Goal: Task Accomplishment & Management: Complete application form

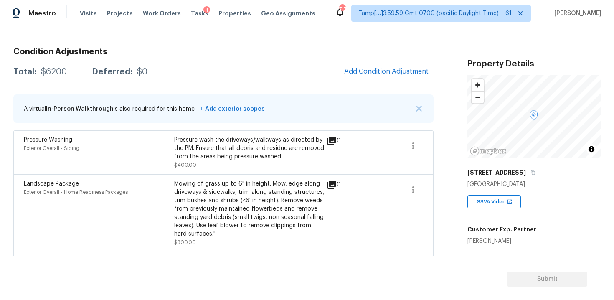
scroll to position [96, 0]
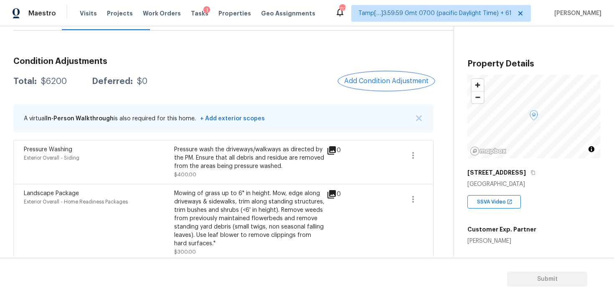
click at [388, 83] on span "Add Condition Adjustment" at bounding box center [386, 81] width 84 height 8
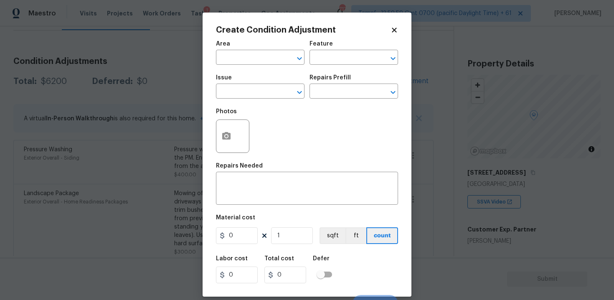
click at [239, 131] on div at bounding box center [232, 136] width 33 height 33
click at [231, 132] on icon "button" at bounding box center [226, 136] width 10 height 10
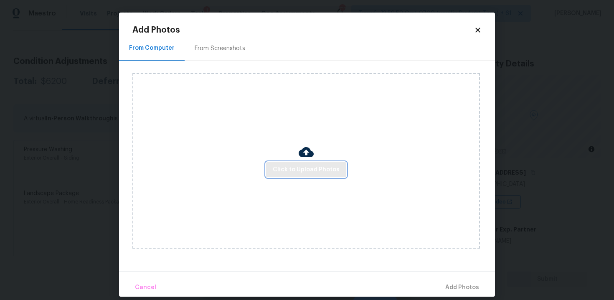
click at [318, 167] on span "Click to Upload Photos" at bounding box center [306, 170] width 67 height 10
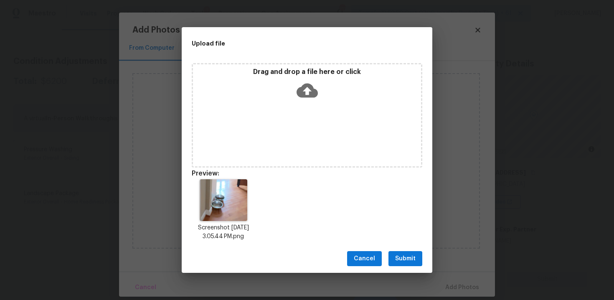
click at [399, 258] on span "Submit" at bounding box center [405, 259] width 20 height 10
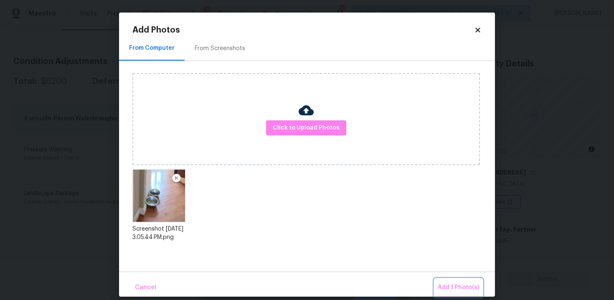
click at [453, 285] on span "Add 1 Photo(s)" at bounding box center [458, 287] width 41 height 10
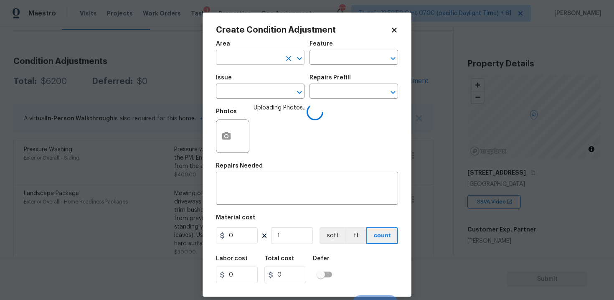
click at [278, 54] on input "text" at bounding box center [248, 58] width 65 height 13
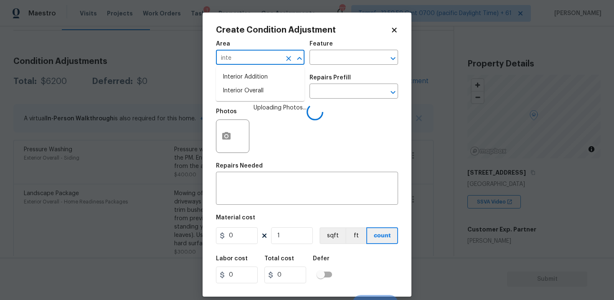
type input "inter"
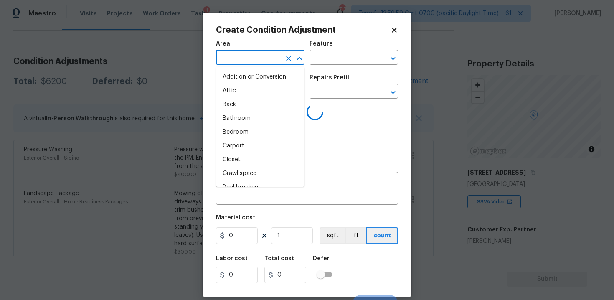
click at [267, 93] on li "Attic" at bounding box center [260, 91] width 89 height 14
type input "Attic"
click at [267, 93] on input "text" at bounding box center [248, 92] width 65 height 13
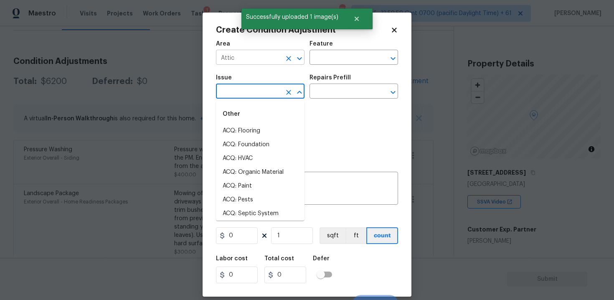
click at [277, 64] on input "Attic" at bounding box center [248, 58] width 65 height 13
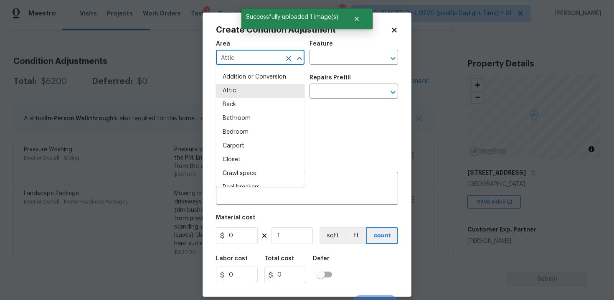
click at [285, 60] on icon "Clear" at bounding box center [289, 58] width 8 height 8
type input "i"
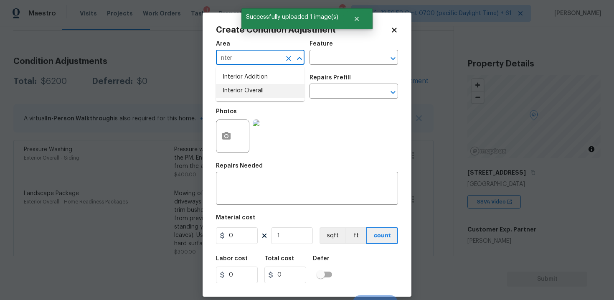
click at [274, 89] on li "Interior Overall" at bounding box center [260, 91] width 89 height 14
type input "Interior Overall"
click at [274, 89] on input "text" at bounding box center [248, 92] width 65 height 13
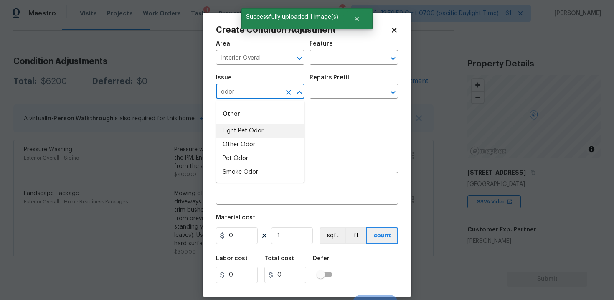
click at [264, 127] on li "Light Pet Odor" at bounding box center [260, 131] width 89 height 14
type input "Light Pet Odor"
click at [329, 100] on div "Issue Light Pet Odor ​ Repairs Prefill ​" at bounding box center [307, 87] width 182 height 34
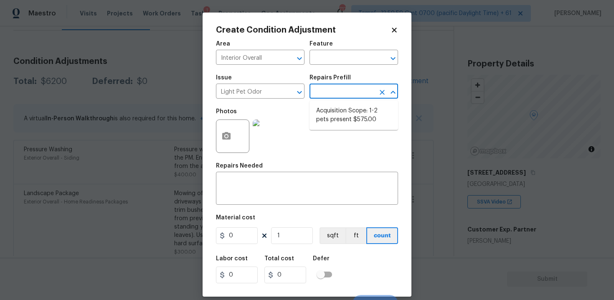
click at [333, 90] on input "text" at bounding box center [342, 92] width 65 height 13
click at [334, 129] on ul "Acquisition Scope: 1-2 pets present $575.00" at bounding box center [354, 115] width 89 height 29
click at [339, 114] on li "Acquisition Scope: 1-2 pets present $575.00" at bounding box center [354, 115] width 89 height 23
type textarea "Acquisition Scope: 1-2 pets present"
type input "575"
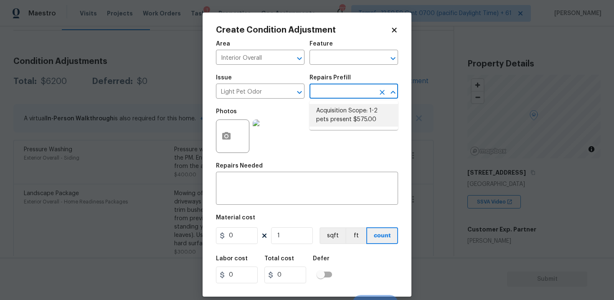
type input "575"
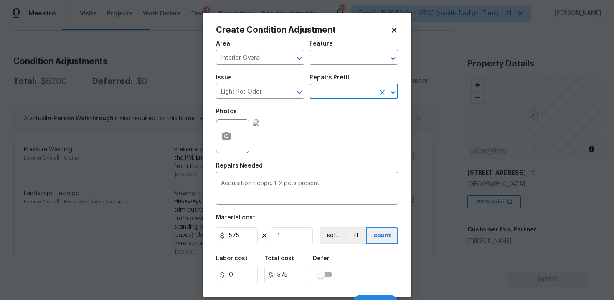
scroll to position [12, 0]
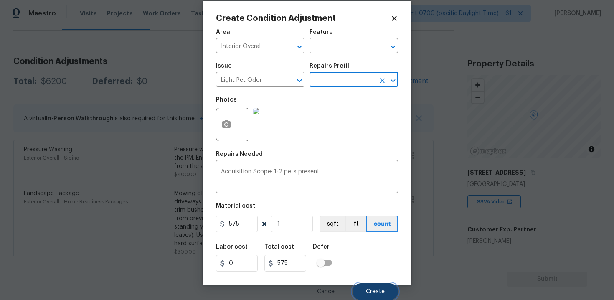
click at [378, 283] on button "Create" at bounding box center [376, 291] width 46 height 17
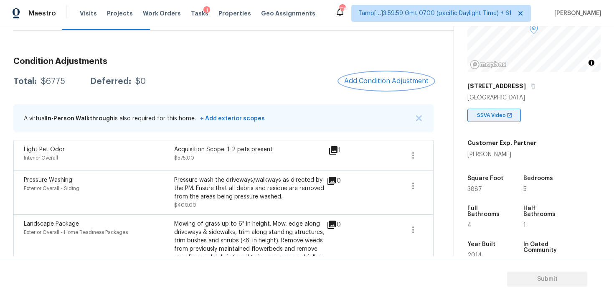
scroll to position [90, 0]
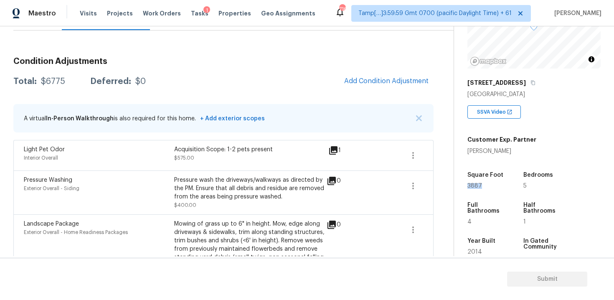
drag, startPoint x: 467, startPoint y: 184, endPoint x: 490, endPoint y: 184, distance: 23.0
click at [490, 184] on div "Property Details © Mapbox © OpenStreetMap Improve this map 11255 Isadora Dr Che…" at bounding box center [527, 152] width 147 height 433
copy span "3887"
click at [396, 78] on span "Add Condition Adjustment" at bounding box center [386, 81] width 84 height 8
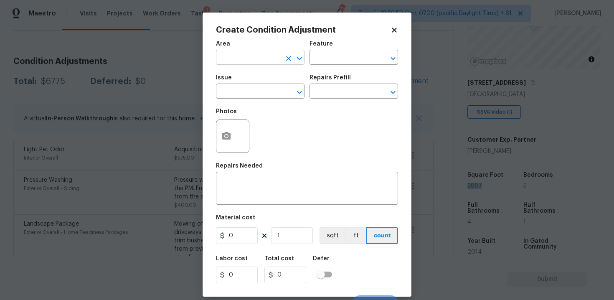
click at [255, 54] on input "text" at bounding box center [248, 58] width 65 height 13
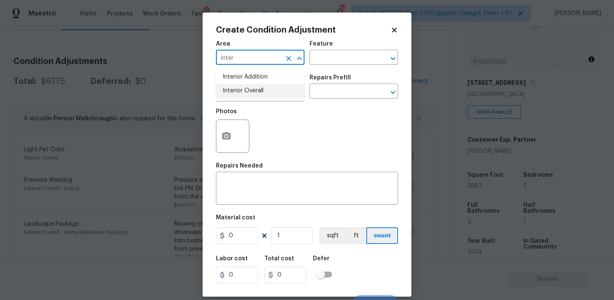
click at [248, 87] on li "Interior Overall" at bounding box center [260, 91] width 89 height 14
type input "Interior Overall"
click at [248, 87] on input "text" at bounding box center [248, 92] width 65 height 13
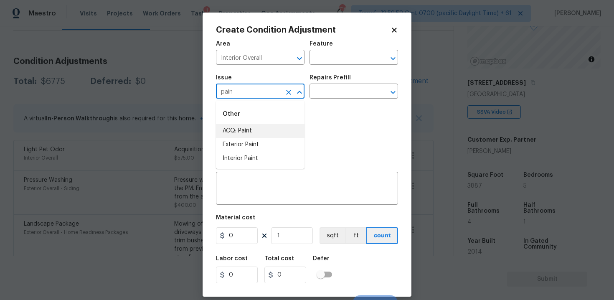
click at [249, 135] on li "ACQ: Paint" at bounding box center [260, 131] width 89 height 14
type input "ACQ: Paint"
click at [331, 99] on body "Maestro Visits Projects Work Orders Tasks 1 Properties Geo Assignments 716 Tamp…" at bounding box center [307, 150] width 614 height 300
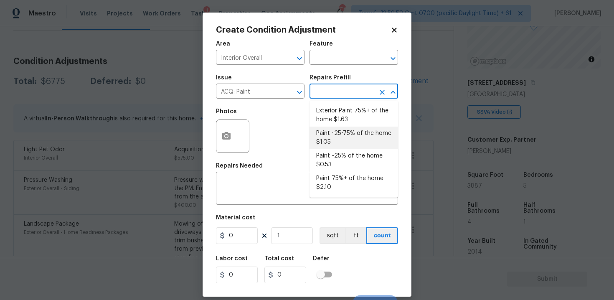
click at [343, 128] on li "Paint ~25-75% of the home $1.05" at bounding box center [354, 138] width 89 height 23
type input "Acquisition"
type textarea "Acquisition Scope: ~25 - 75% of the home needs interior paint"
type input "1.05"
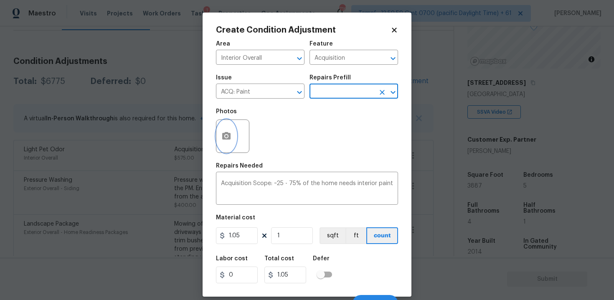
click at [232, 134] on button "button" at bounding box center [226, 136] width 20 height 33
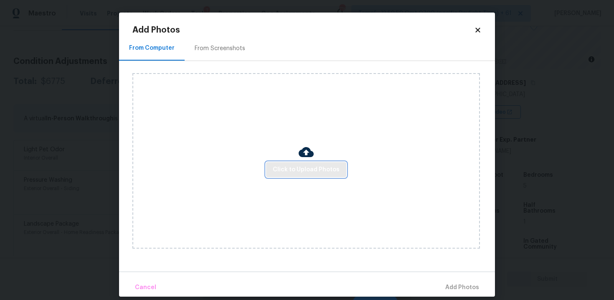
click at [298, 168] on span "Click to Upload Photos" at bounding box center [306, 170] width 67 height 10
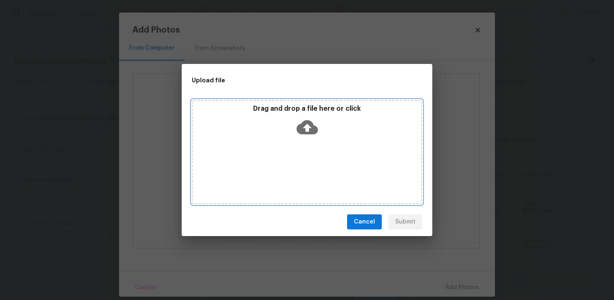
click at [298, 118] on icon at bounding box center [307, 127] width 21 height 21
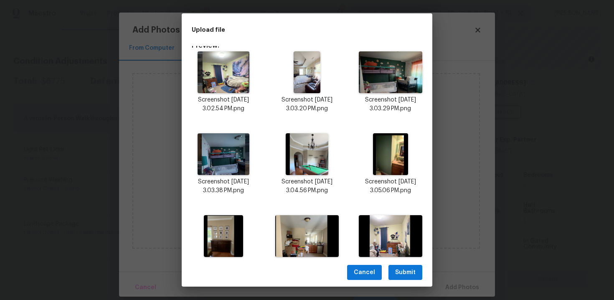
scroll to position [142, 0]
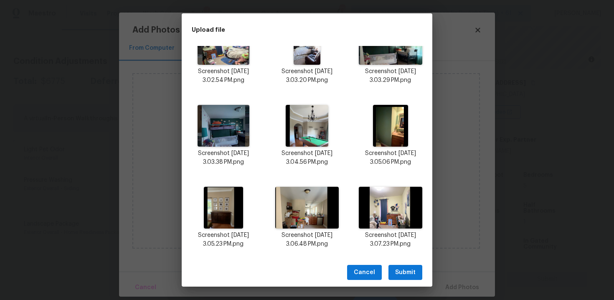
click at [409, 268] on span "Submit" at bounding box center [405, 272] width 20 height 10
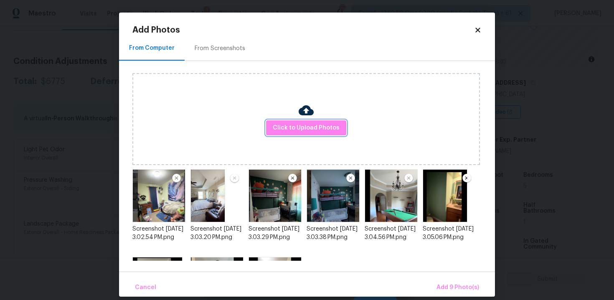
scroll to position [0, 0]
click at [451, 284] on span "Add 9 Photo(s)" at bounding box center [458, 287] width 43 height 10
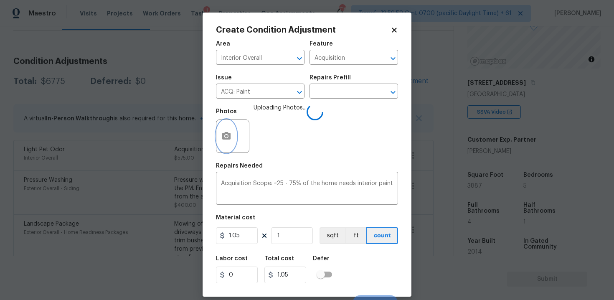
scroll to position [12, 0]
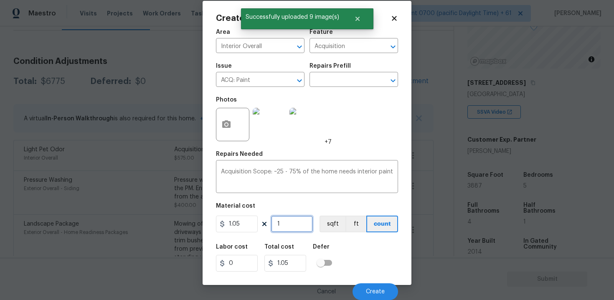
click at [304, 228] on input "1" at bounding box center [292, 224] width 42 height 17
type input "0"
paste input "3887"
type input "3887"
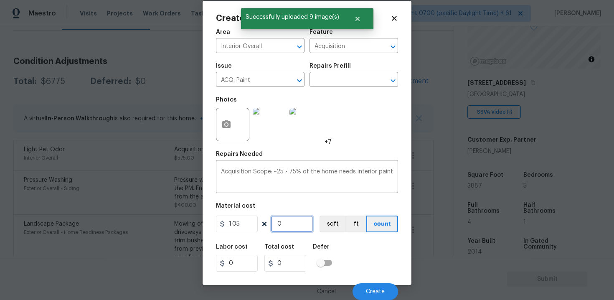
type input "4081.35"
type input "3887"
click at [333, 227] on button "sqft" at bounding box center [333, 224] width 26 height 17
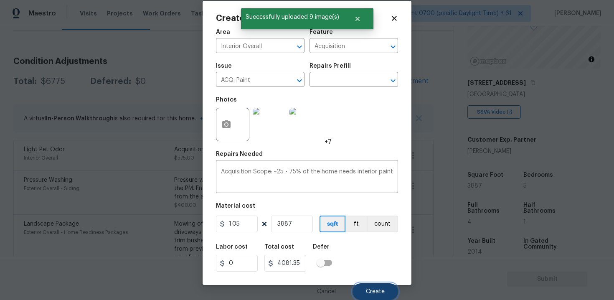
click at [368, 296] on button "Create" at bounding box center [376, 291] width 46 height 17
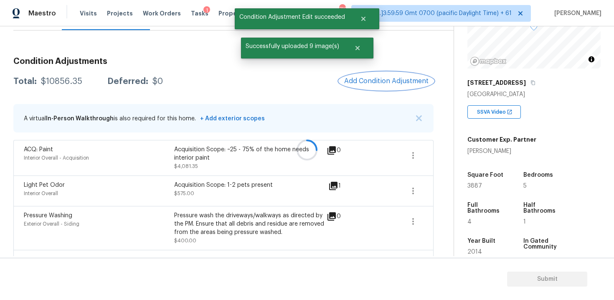
scroll to position [0, 0]
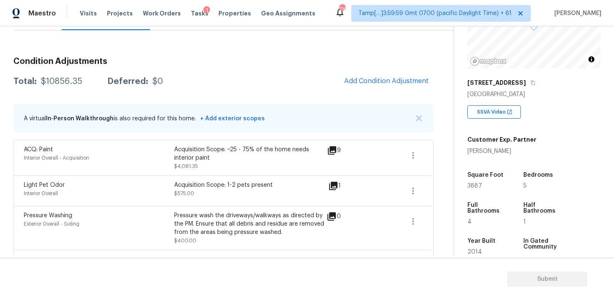
click at [384, 70] on div "Condition Adjustments Total: $10856.35 Deferred: $0 Add Condition Adjustment A …" at bounding box center [223, 220] width 420 height 338
click at [381, 78] on span "Add Condition Adjustment" at bounding box center [386, 81] width 84 height 8
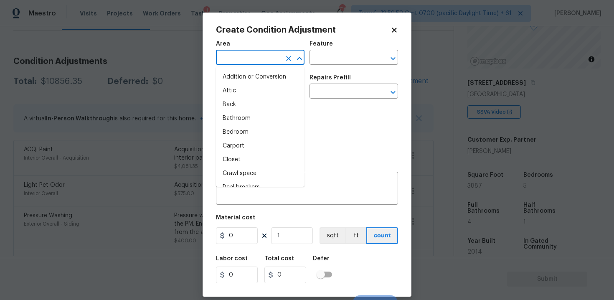
click at [237, 61] on input "text" at bounding box center [248, 58] width 65 height 13
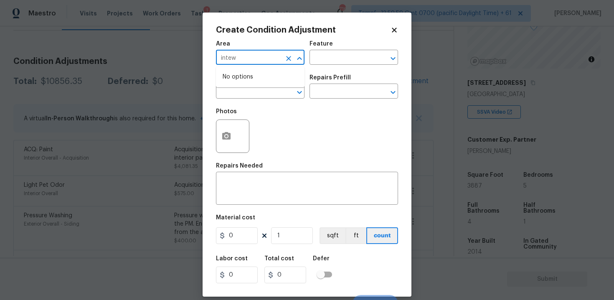
type input "intewr"
click at [234, 92] on li "Interior Overall" at bounding box center [260, 91] width 89 height 14
type input "Interior Overall"
click at [234, 92] on input "text" at bounding box center [248, 92] width 65 height 13
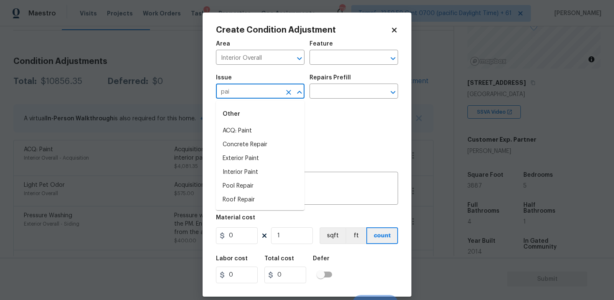
type input "pain"
click at [257, 132] on li "ACQ: Flooring" at bounding box center [260, 131] width 89 height 14
type input "ACQ: Flooring"
click at [319, 99] on div "Issue ACQ: Flooring ​ Repairs Prefill ​" at bounding box center [307, 87] width 182 height 34
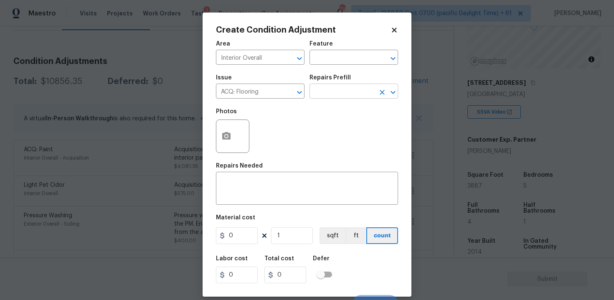
click at [327, 96] on input "text" at bounding box center [342, 92] width 65 height 13
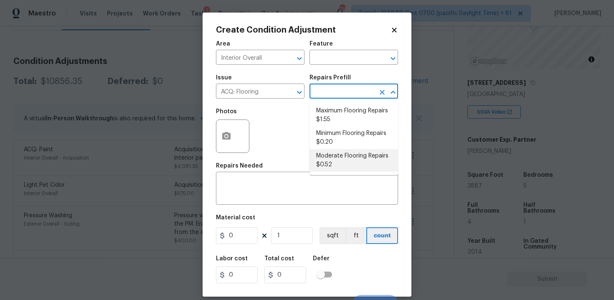
click at [335, 149] on li "Moderate Flooring Repairs $0.52" at bounding box center [354, 160] width 89 height 23
type input "Acquisition"
type textarea "Acquisition Scope: Moderate flooring repairs"
type input "0.52"
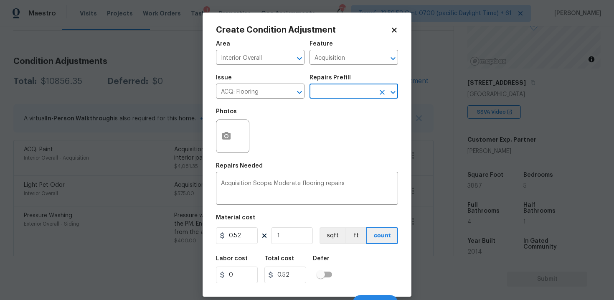
click at [337, 92] on input "text" at bounding box center [342, 92] width 65 height 13
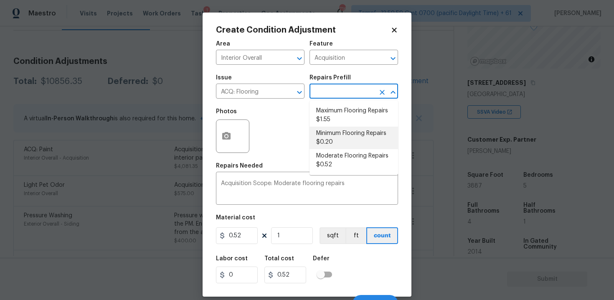
click at [337, 132] on li "Minimum Flooring Repairs $0.20" at bounding box center [354, 138] width 89 height 23
type textarea "Acquisition Scope: Minimum flooring repairs"
type input "0.2"
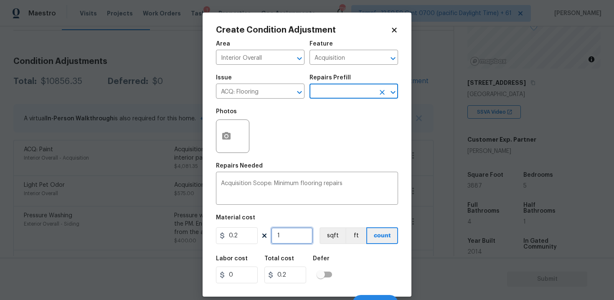
click at [309, 243] on input "1" at bounding box center [292, 235] width 42 height 17
type input "0"
paste input "3887"
type input "3887"
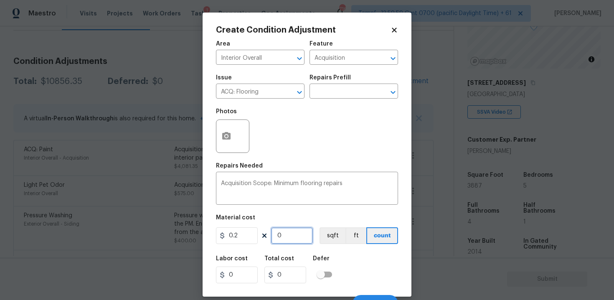
type input "777.4"
type input "3887"
click at [350, 238] on button "ft" at bounding box center [356, 235] width 21 height 17
click at [337, 237] on button "sqft" at bounding box center [333, 235] width 26 height 17
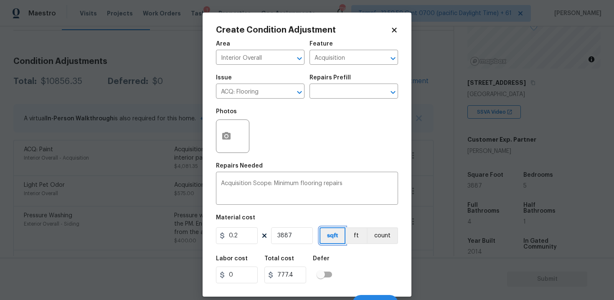
scroll to position [12, 0]
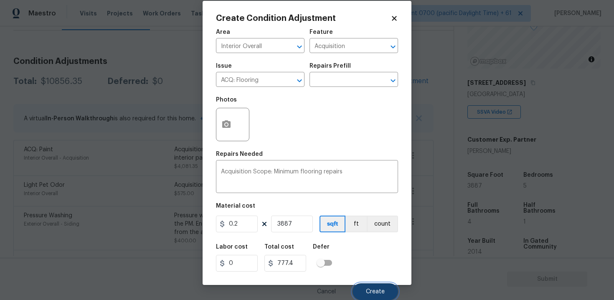
click at [371, 289] on span "Create" at bounding box center [375, 292] width 19 height 6
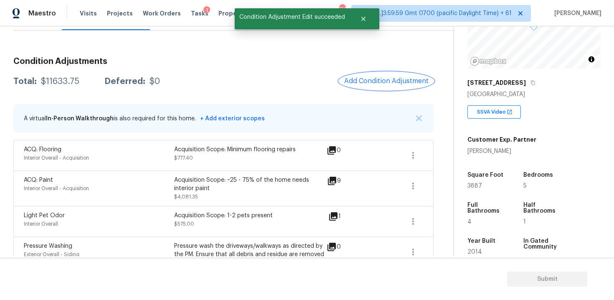
scroll to position [91, 0]
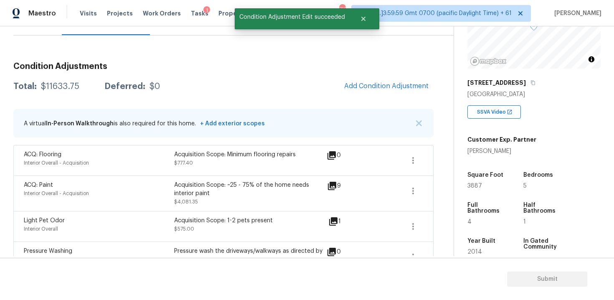
click at [361, 94] on span "Add Condition Adjustment" at bounding box center [386, 86] width 94 height 18
click at [362, 87] on span "Add Condition Adjustment" at bounding box center [386, 86] width 84 height 8
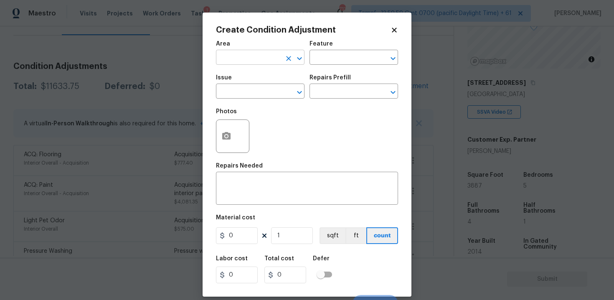
click at [274, 64] on input "text" at bounding box center [248, 58] width 65 height 13
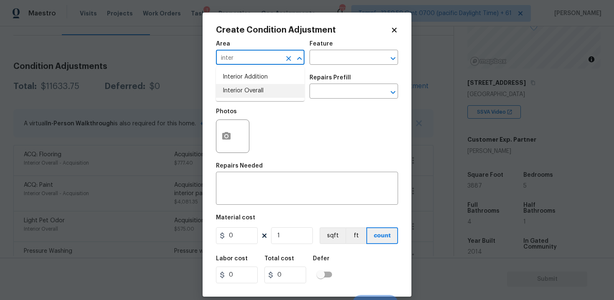
click at [268, 92] on li "Interior Overall" at bounding box center [260, 91] width 89 height 14
type input "Interior Overall"
click at [268, 92] on input "text" at bounding box center [248, 92] width 65 height 13
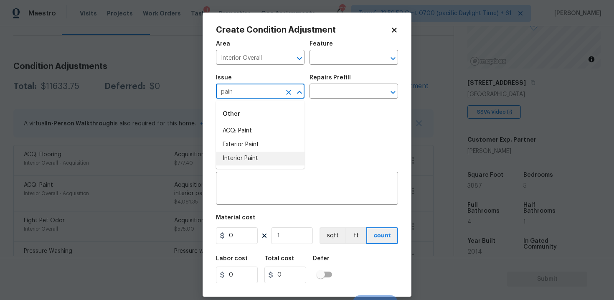
click at [255, 161] on li "Interior Paint" at bounding box center [260, 159] width 89 height 14
type input "Interior Paint"
click at [322, 92] on input "text" at bounding box center [342, 92] width 65 height 13
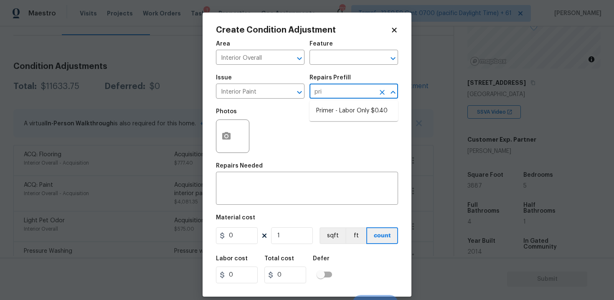
type input "prim"
click at [341, 119] on ul "Primer - Labor Only $0.40" at bounding box center [354, 111] width 89 height 20
click at [338, 110] on li "Primer - Labor Only $0.40" at bounding box center [354, 111] width 89 height 14
type input "Overall Paint"
type textarea "Interior primer - PRIMER PROVIDED BY OPENDOOR - All nails, screws, drywall anch…"
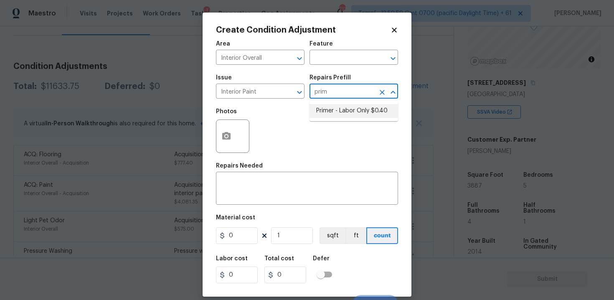
type input "0.4"
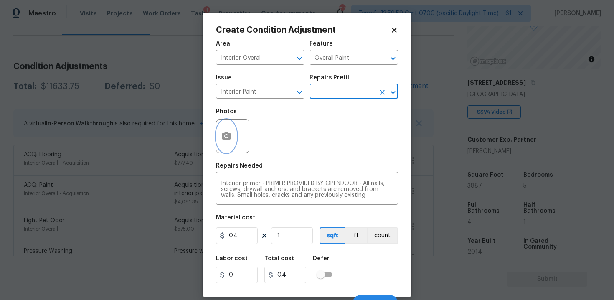
click at [232, 130] on button "button" at bounding box center [226, 136] width 20 height 33
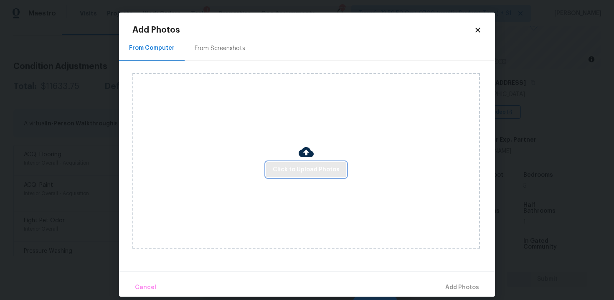
click at [308, 173] on span "Click to Upload Photos" at bounding box center [306, 170] width 67 height 10
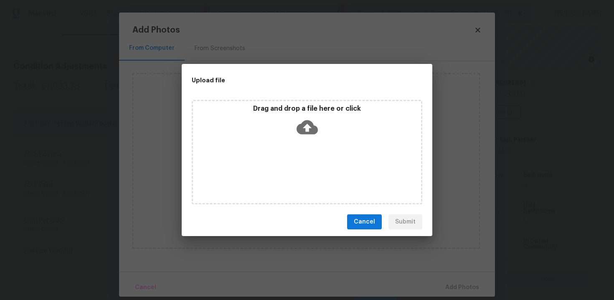
click at [304, 117] on icon at bounding box center [307, 127] width 21 height 21
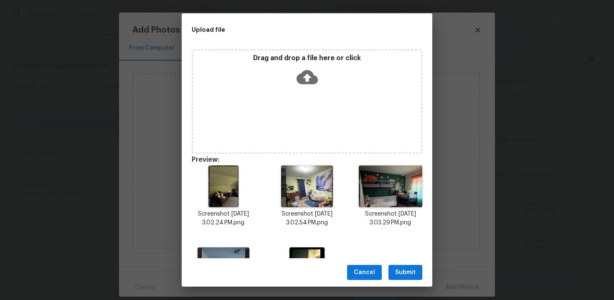
scroll to position [61, 0]
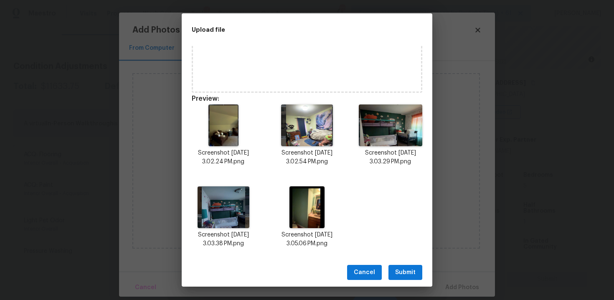
click at [404, 259] on div "Cancel Submit" at bounding box center [307, 272] width 251 height 29
click at [406, 268] on span "Submit" at bounding box center [405, 272] width 20 height 10
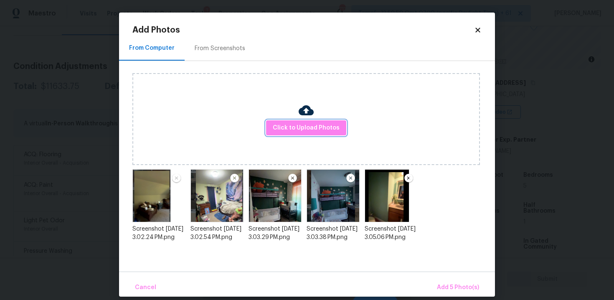
scroll to position [0, 0]
click at [454, 284] on span "Add 5 Photo(s)" at bounding box center [458, 287] width 42 height 10
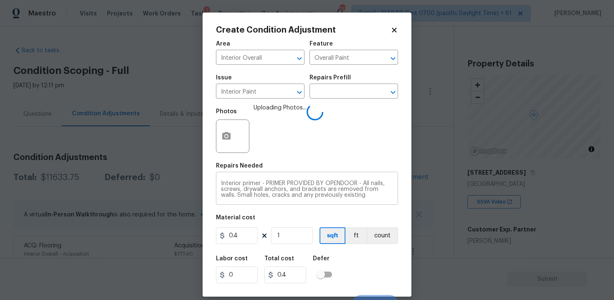
scroll to position [90, 0]
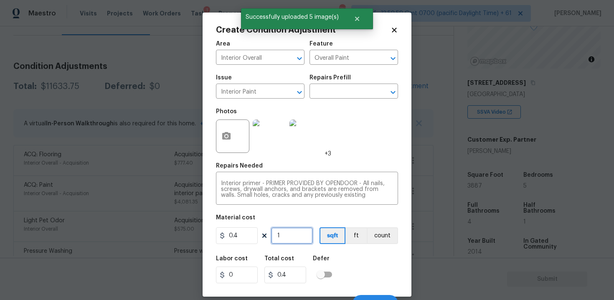
click at [285, 238] on input "1" at bounding box center [292, 235] width 42 height 17
type input "0"
click at [245, 235] on input "0.4" at bounding box center [237, 235] width 42 height 17
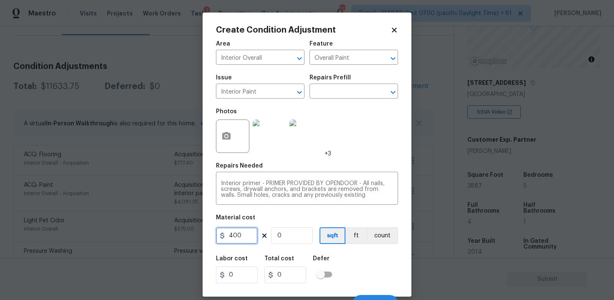
type input "400"
click at [343, 262] on div "Labor cost 0 Total cost 0 Defer" at bounding box center [307, 270] width 182 height 38
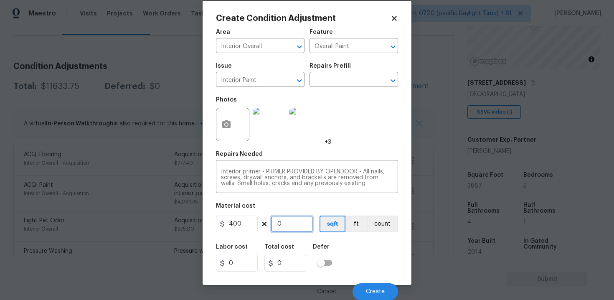
click at [282, 219] on input "0" at bounding box center [292, 224] width 42 height 17
type input "1"
type input "400"
type input "1"
click at [345, 242] on div "Labor cost 0 Total cost 400 Defer" at bounding box center [307, 258] width 182 height 38
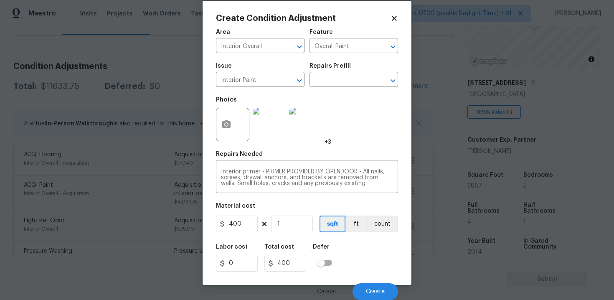
click at [373, 281] on div "Cancel Create" at bounding box center [307, 288] width 182 height 23
click at [372, 291] on span "Create" at bounding box center [375, 292] width 19 height 6
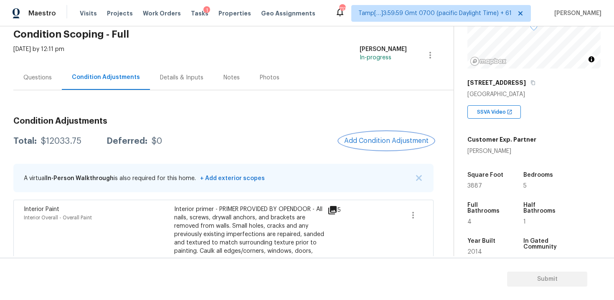
scroll to position [34, 0]
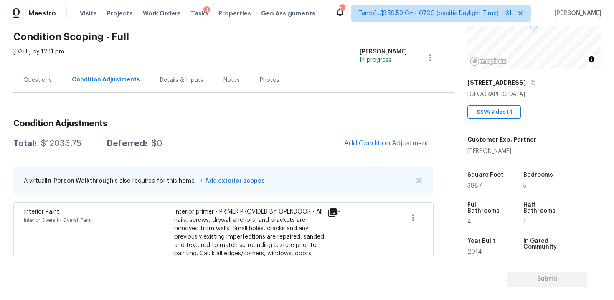
click at [44, 89] on div "Questions" at bounding box center [37, 80] width 48 height 25
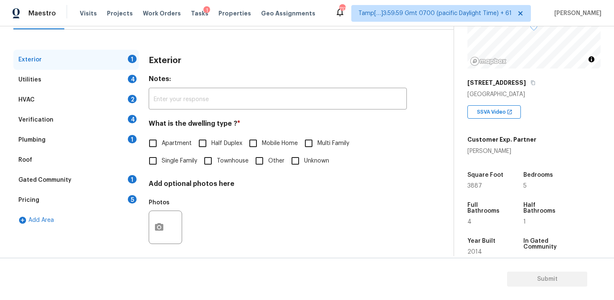
scroll to position [97, 0]
click at [149, 158] on input "Single Family" at bounding box center [153, 162] width 18 height 18
checkbox input "true"
click at [100, 84] on div "Utilities 4" at bounding box center [75, 80] width 125 height 20
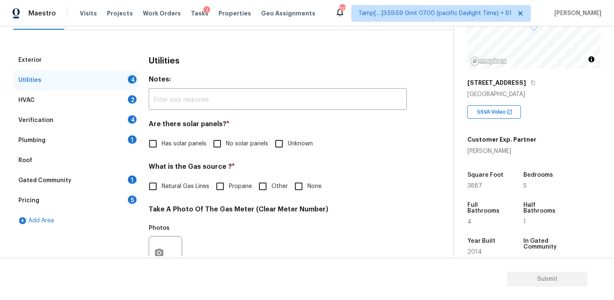
scroll to position [130, 0]
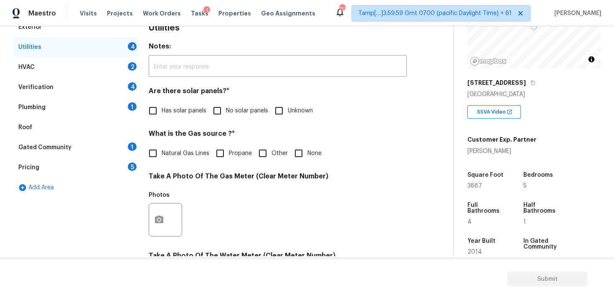
click at [216, 112] on input "No solar panels" at bounding box center [218, 111] width 18 height 18
checkbox input "true"
click at [165, 150] on span "Natural Gas Lines" at bounding box center [186, 154] width 48 height 9
click at [162, 150] on input "Natural Gas Lines" at bounding box center [153, 154] width 18 height 18
checkbox input "true"
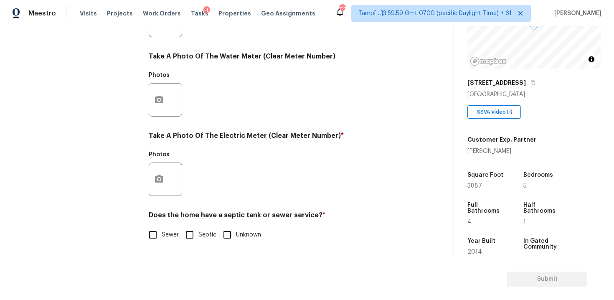
scroll to position [329, 0]
click at [167, 184] on button "button" at bounding box center [159, 179] width 20 height 33
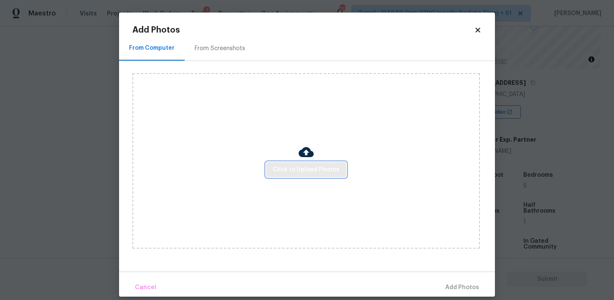
click at [308, 168] on span "Click to Upload Photos" at bounding box center [306, 170] width 67 height 10
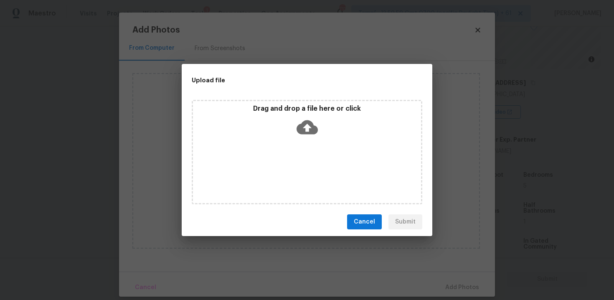
click at [305, 120] on icon at bounding box center [307, 127] width 21 height 14
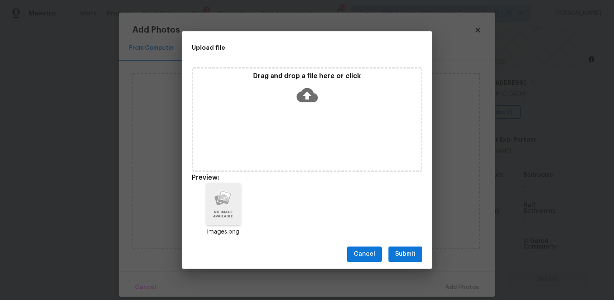
click at [408, 266] on div "Cancel Submit" at bounding box center [307, 254] width 251 height 29
click at [409, 254] on span "Submit" at bounding box center [405, 254] width 20 height 10
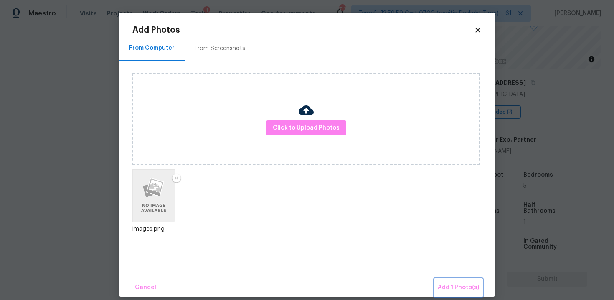
click at [469, 295] on button "Add 1 Photo(s)" at bounding box center [459, 288] width 48 height 18
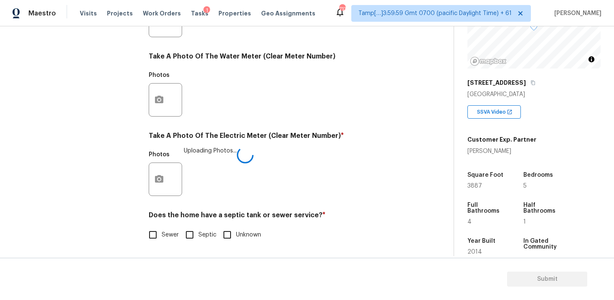
click at [160, 239] on input "Sewer" at bounding box center [153, 235] width 18 height 18
checkbox input "true"
click at [181, 239] on input "Septic" at bounding box center [190, 235] width 18 height 18
checkbox input "true"
checkbox input "false"
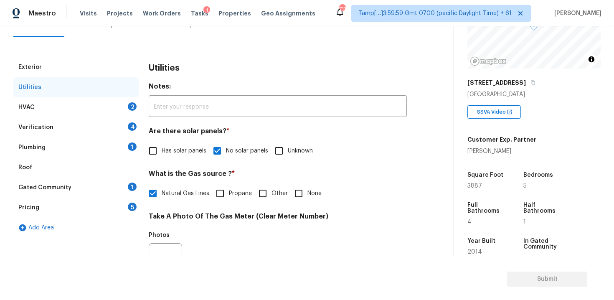
scroll to position [66, 0]
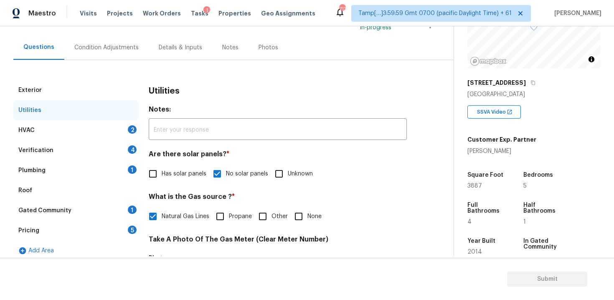
click at [108, 137] on div "HVAC 2" at bounding box center [75, 130] width 125 height 20
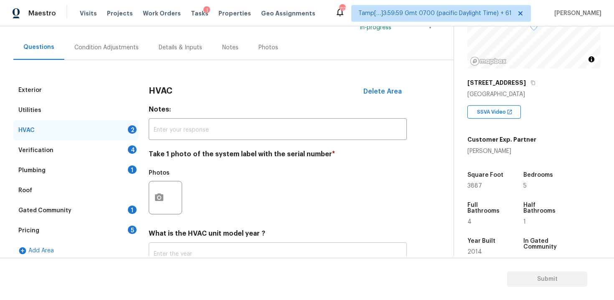
scroll to position [130, 0]
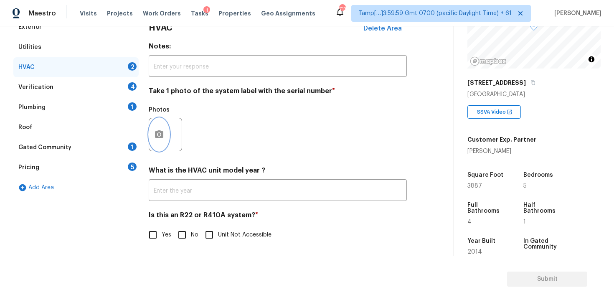
click at [154, 127] on button "button" at bounding box center [159, 134] width 20 height 33
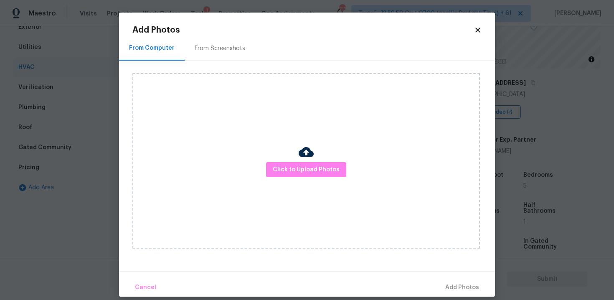
click at [300, 158] on img at bounding box center [306, 152] width 15 height 15
click at [300, 165] on span "Click to Upload Photos" at bounding box center [306, 170] width 67 height 10
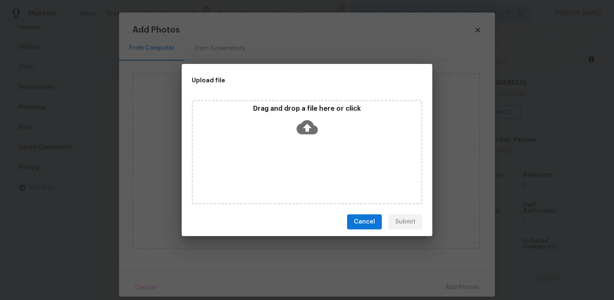
click at [312, 111] on p "Drag and drop a file here or click" at bounding box center [307, 108] width 228 height 9
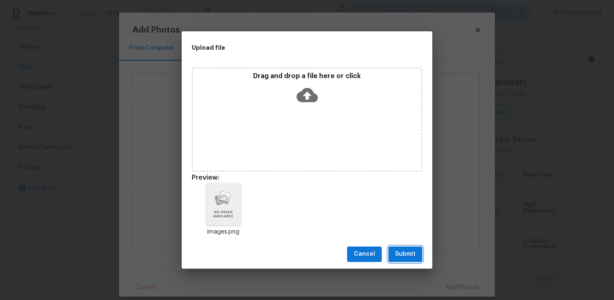
click at [407, 249] on button "Submit" at bounding box center [406, 254] width 34 height 15
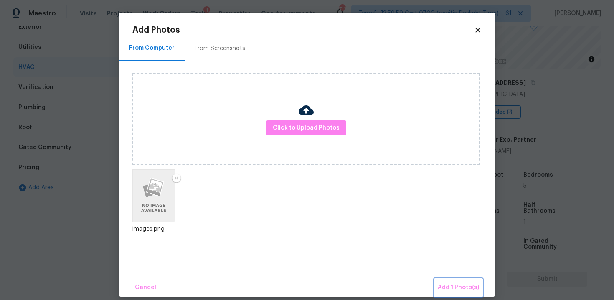
click at [472, 284] on span "Add 1 Photo(s)" at bounding box center [458, 287] width 41 height 10
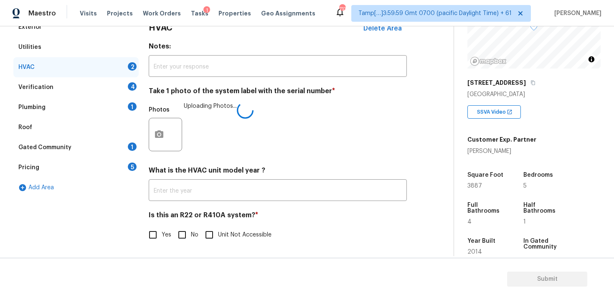
click at [194, 229] on label "No" at bounding box center [185, 235] width 25 height 18
click at [191, 229] on input "No" at bounding box center [182, 235] width 18 height 18
checkbox input "true"
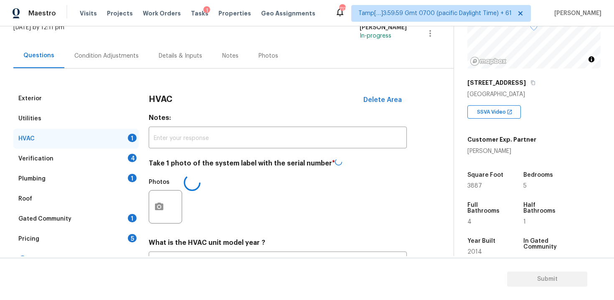
scroll to position [52, 0]
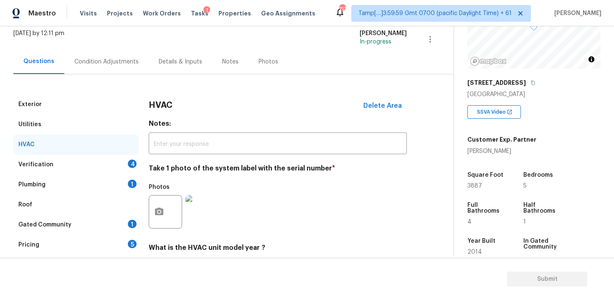
click at [123, 168] on div "Verification 4" at bounding box center [75, 165] width 125 height 20
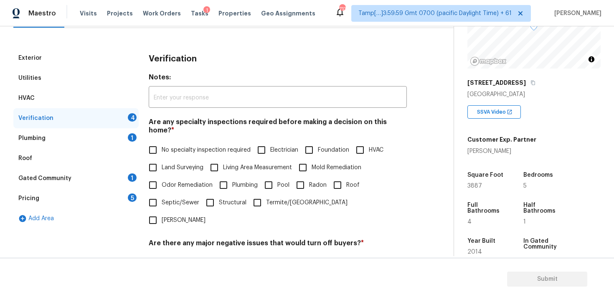
scroll to position [155, 0]
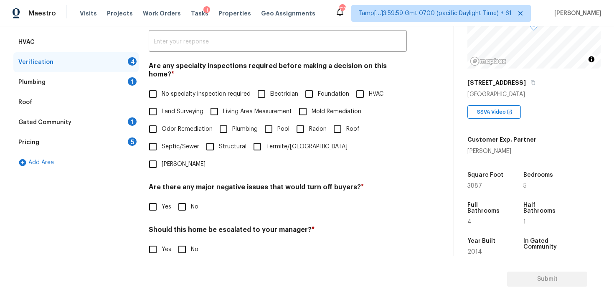
click at [191, 90] on span "No specialty inspection required" at bounding box center [206, 94] width 89 height 9
click at [162, 89] on input "No specialty inspection required" at bounding box center [153, 94] width 18 height 18
checkbox input "true"
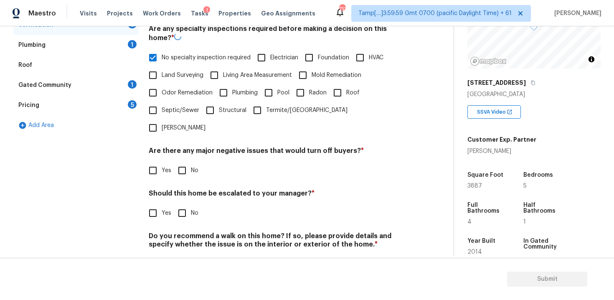
scroll to position [194, 0]
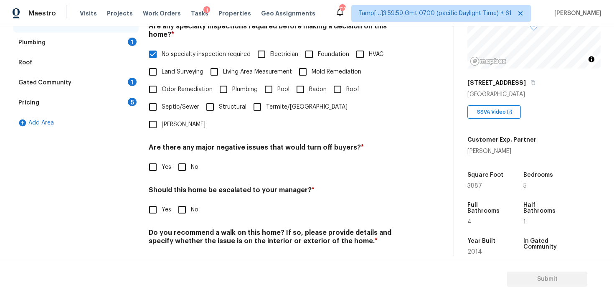
click at [186, 158] on input "No" at bounding box center [182, 167] width 18 height 18
checkbox input "true"
click at [184, 202] on input "No" at bounding box center [182, 211] width 18 height 18
checkbox input "true"
click at [183, 253] on input "No" at bounding box center [182, 262] width 18 height 18
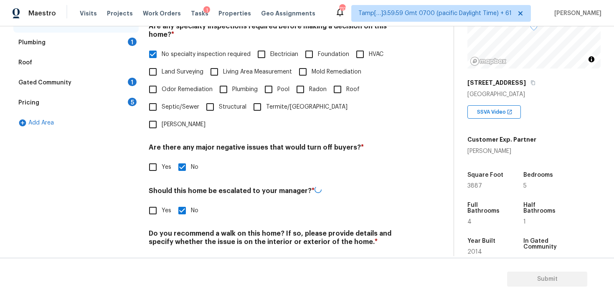
checkbox input "true"
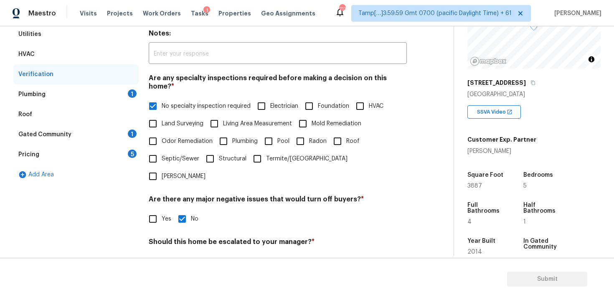
click at [112, 95] on div "Plumbing 1" at bounding box center [75, 94] width 125 height 20
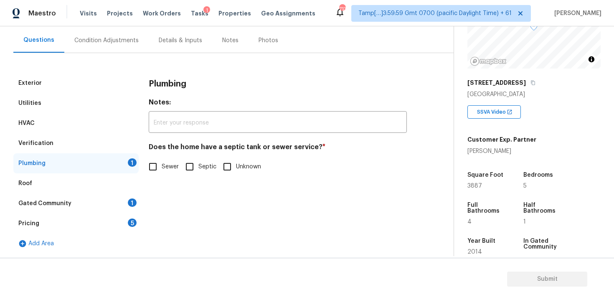
click at [160, 171] on input "Sewer" at bounding box center [153, 167] width 18 height 18
checkbox input "true"
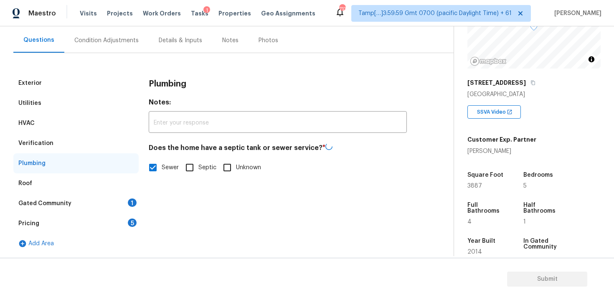
click at [124, 201] on div "Gated Community 1" at bounding box center [75, 203] width 125 height 20
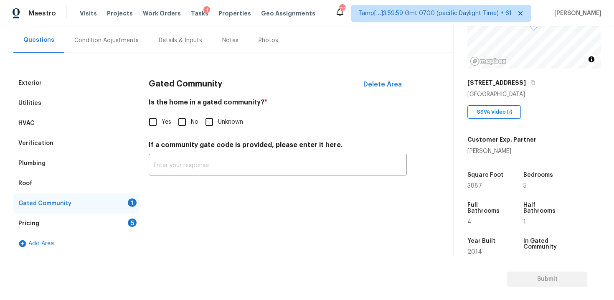
click at [182, 119] on input "No" at bounding box center [182, 122] width 18 height 18
checkbox input "true"
click at [121, 216] on div "Pricing 5" at bounding box center [75, 224] width 125 height 20
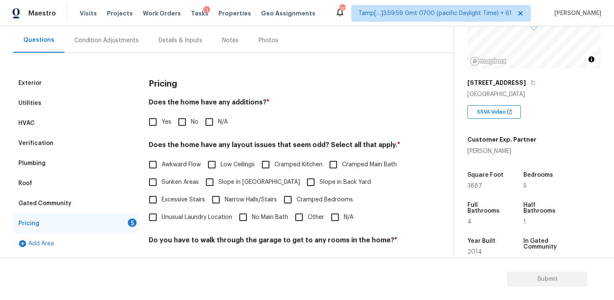
click at [180, 133] on div "Pricing Does the home have any additions? * Yes No N/A Does the home have any l…" at bounding box center [278, 218] width 258 height 291
click at [185, 119] on input "No" at bounding box center [182, 122] width 18 height 18
checkbox input "true"
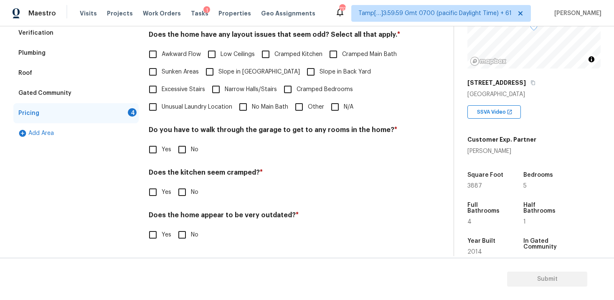
scroll to position [183, 0]
click at [336, 107] on input "N/A" at bounding box center [335, 108] width 18 height 18
checkbox input "true"
click at [187, 142] on input "No" at bounding box center [182, 150] width 18 height 18
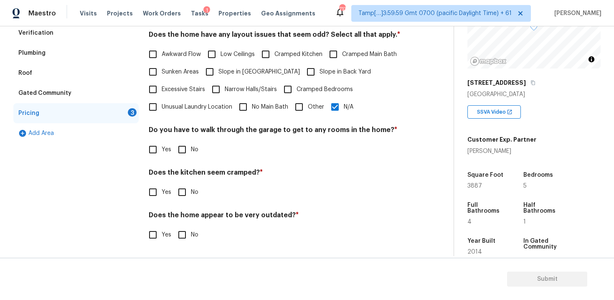
checkbox input "true"
click at [186, 197] on input "No" at bounding box center [182, 193] width 18 height 18
checkbox input "true"
click at [186, 242] on input "No" at bounding box center [182, 236] width 18 height 18
checkbox input "true"
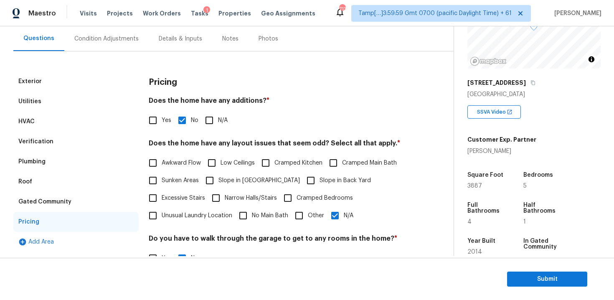
scroll to position [71, 0]
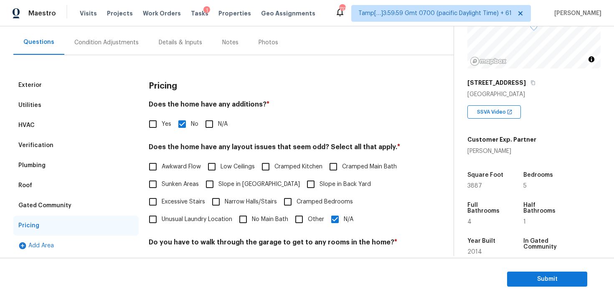
click at [289, 174] on label "Cramped Kitchen" at bounding box center [290, 167] width 66 height 18
click at [275, 174] on input "Cramped Kitchen" at bounding box center [266, 167] width 18 height 18
checkbox input "true"
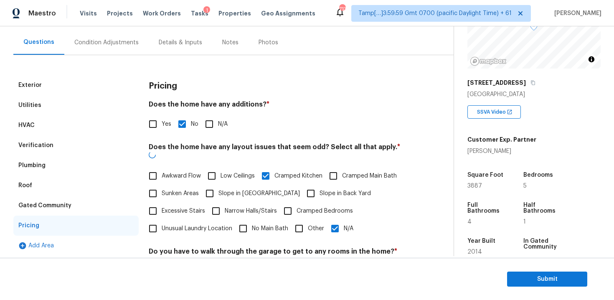
click at [302, 187] on input "Slope in Back Yard" at bounding box center [311, 194] width 18 height 18
checkbox input "true"
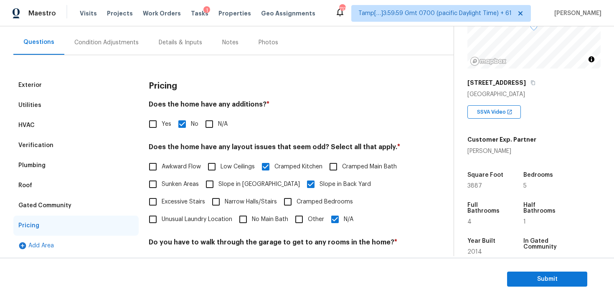
click at [283, 171] on span "Cramped Kitchen" at bounding box center [299, 167] width 48 height 9
click at [275, 171] on input "Cramped Kitchen" at bounding box center [266, 167] width 18 height 18
checkbox input "false"
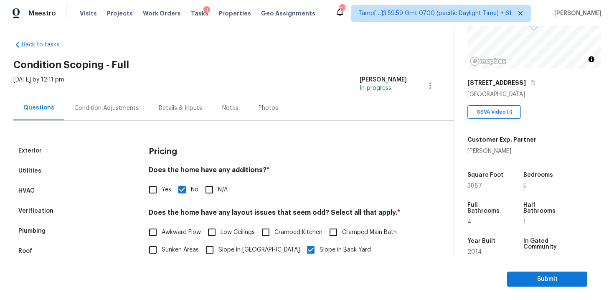
scroll to position [0, 0]
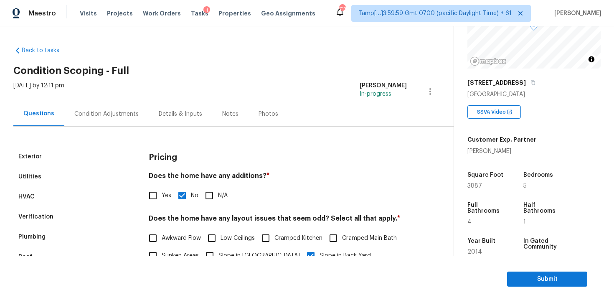
click at [114, 97] on div "Wed, Sep 24 2025 by 12:11 pm Vigneshwaran B In-progress" at bounding box center [233, 91] width 440 height 20
click at [121, 106] on div "Condition Adjustments" at bounding box center [106, 114] width 84 height 25
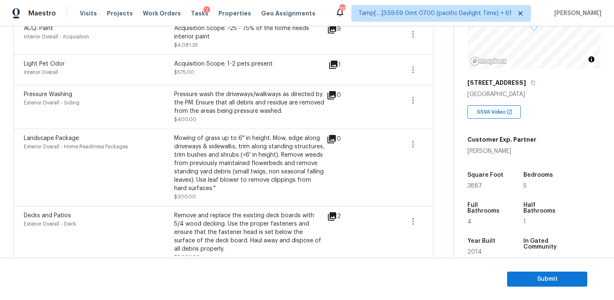
scroll to position [339, 0]
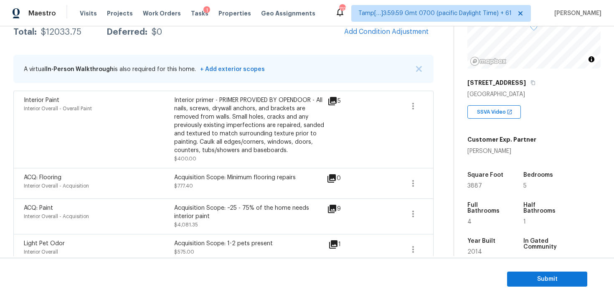
click at [71, 157] on div "Interior Paint Interior Overall - Overall Paint" at bounding box center [99, 129] width 150 height 67
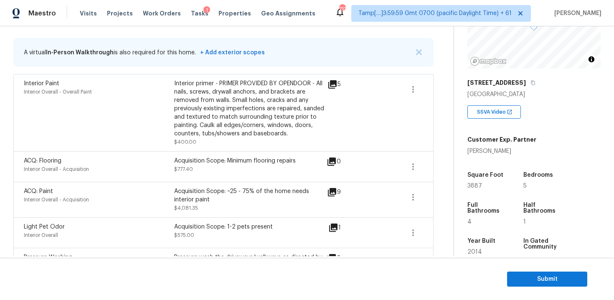
scroll to position [142, 0]
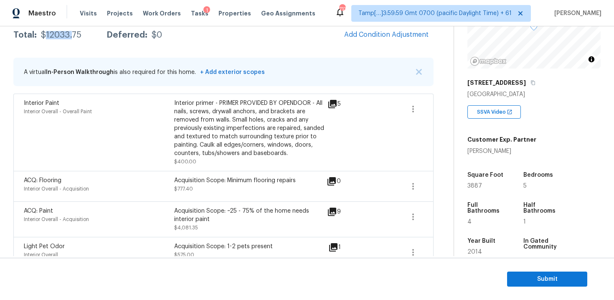
drag, startPoint x: 43, startPoint y: 33, endPoint x: 73, endPoint y: 32, distance: 29.7
click at [73, 33] on div "$12033.75" at bounding box center [61, 35] width 41 height 8
copy div "12033.7"
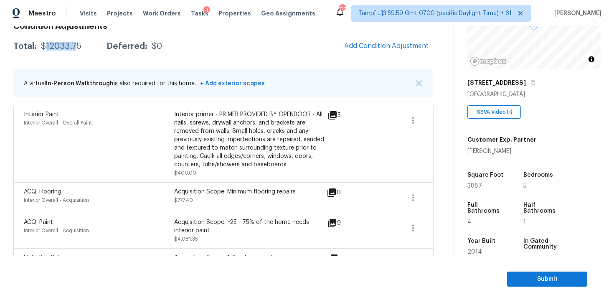
scroll to position [132, 0]
click at [308, 207] on div "ACQ: Flooring Interior Overall - Acquisition Acquisition Scope: Minimum floorin…" at bounding box center [223, 197] width 420 height 31
click at [527, 287] on section "Submit" at bounding box center [307, 279] width 614 height 43
click at [527, 283] on span "Submit" at bounding box center [547, 279] width 67 height 10
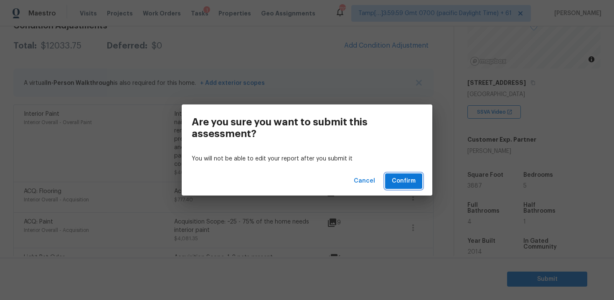
click at [393, 180] on span "Confirm" at bounding box center [404, 181] width 24 height 10
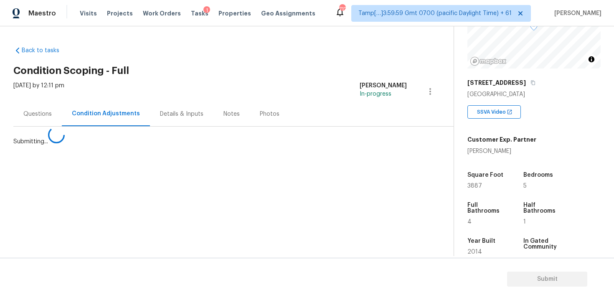
scroll to position [0, 0]
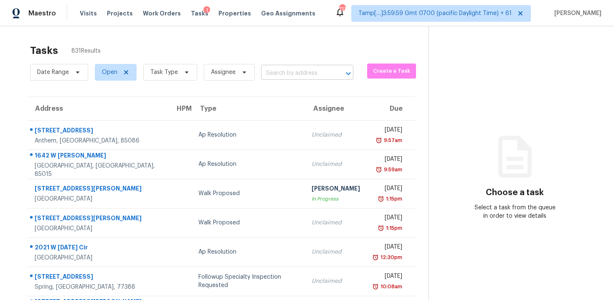
click at [284, 74] on input "text" at bounding box center [295, 73] width 69 height 13
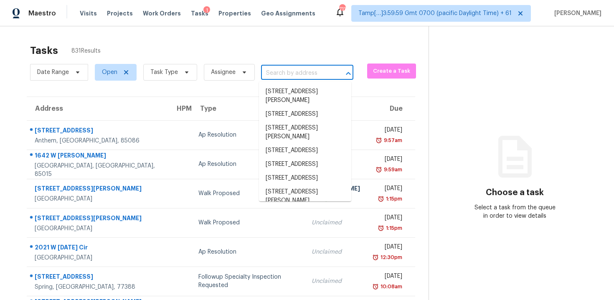
paste input "906 Algonquin Ave, St. Paul, MN 55119"
type input "906 Algonquin Ave, St. Paul, MN 55119"
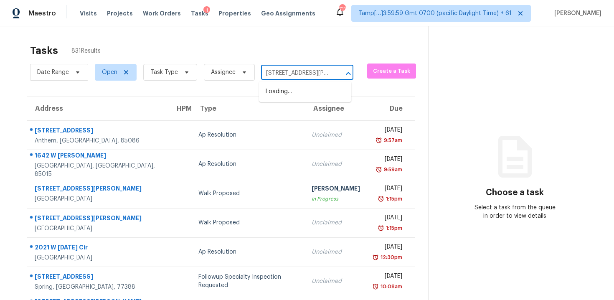
scroll to position [0, 41]
click at [302, 93] on li "906 Algonquin Ave, St. Paul, MN 55119" at bounding box center [305, 96] width 92 height 23
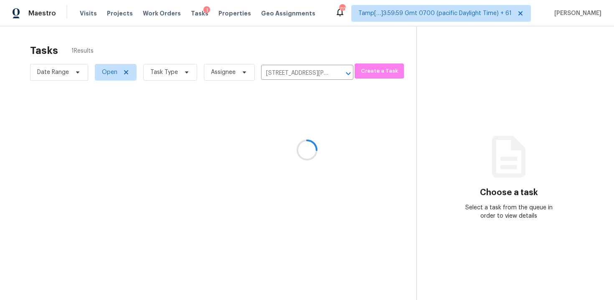
click at [309, 131] on div at bounding box center [307, 150] width 614 height 300
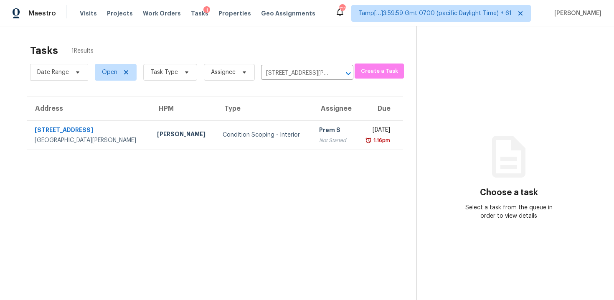
click at [319, 131] on div "Prem S" at bounding box center [334, 131] width 30 height 10
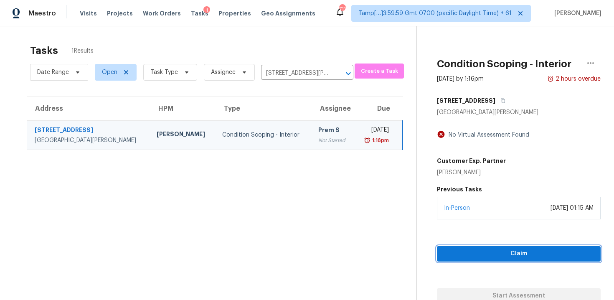
click at [466, 248] on button "Claim" at bounding box center [519, 253] width 164 height 15
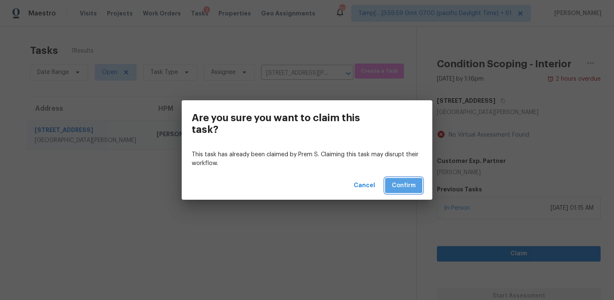
click at [397, 185] on span "Confirm" at bounding box center [404, 186] width 24 height 10
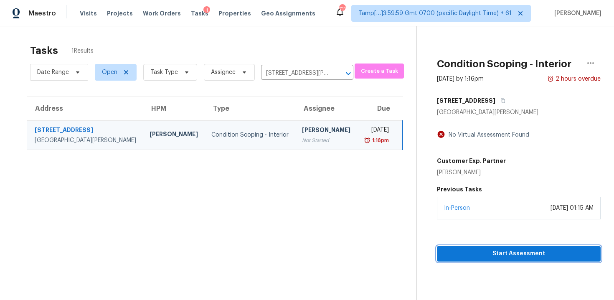
click at [494, 256] on span "Start Assessment" at bounding box center [519, 254] width 150 height 10
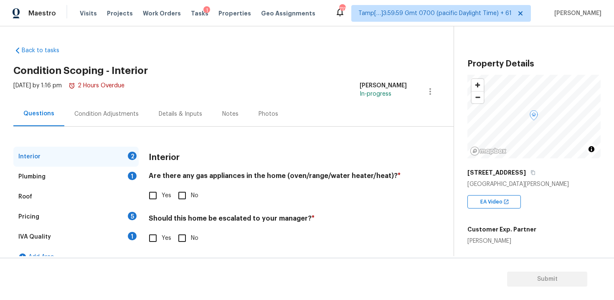
click at [128, 114] on div "Condition Adjustments" at bounding box center [106, 114] width 64 height 8
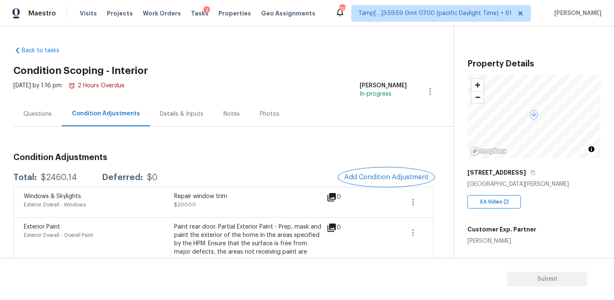
click at [371, 179] on span "Add Condition Adjustment" at bounding box center [386, 177] width 84 height 8
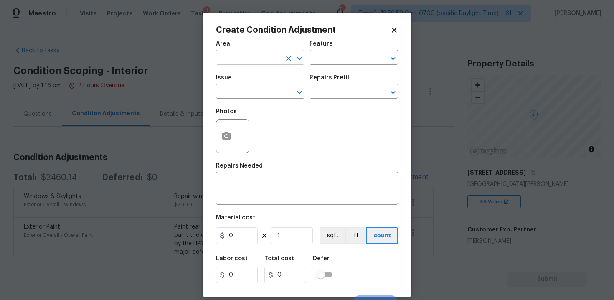
click at [262, 61] on input "text" at bounding box center [248, 58] width 65 height 13
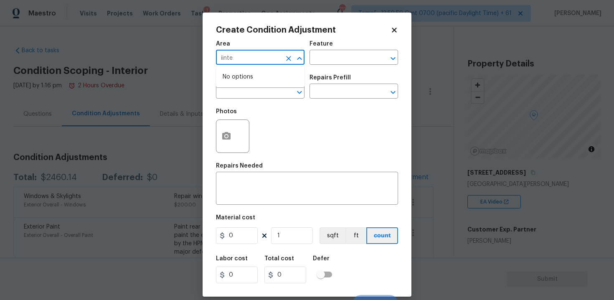
type input "iinter"
click at [257, 87] on li "Interior Overall" at bounding box center [260, 91] width 89 height 14
type input "Interior Overall"
click at [257, 87] on input "text" at bounding box center [248, 92] width 65 height 13
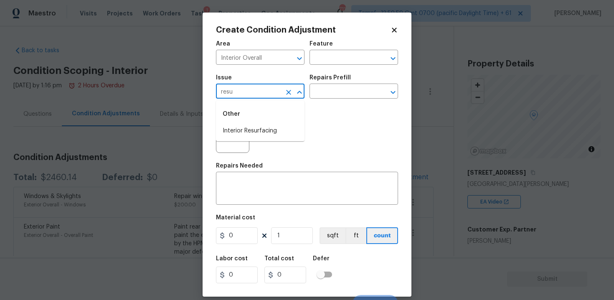
click at [264, 126] on li "Interior Resurfacing" at bounding box center [260, 131] width 89 height 14
type input "Interior Resurfacing"
click at [228, 130] on button "button" at bounding box center [226, 136] width 20 height 33
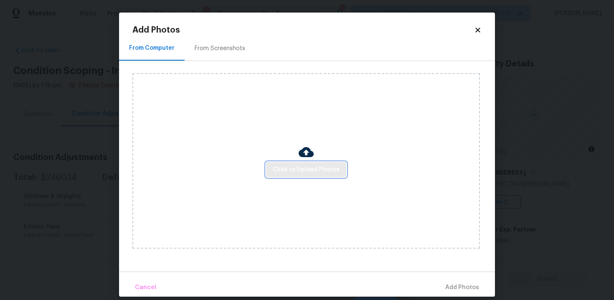
click at [281, 172] on span "Click to Upload Photos" at bounding box center [306, 170] width 67 height 10
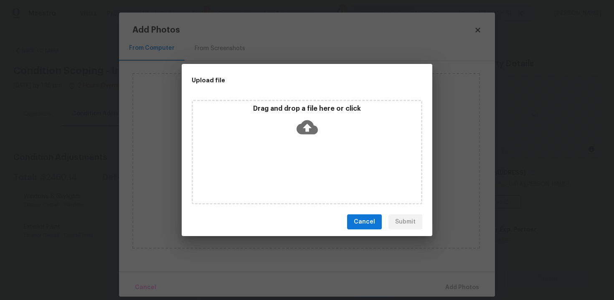
click at [293, 120] on div "Drag and drop a file here or click" at bounding box center [307, 122] width 228 height 36
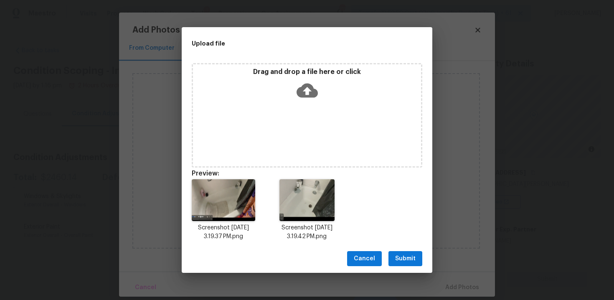
scroll to position [7, 0]
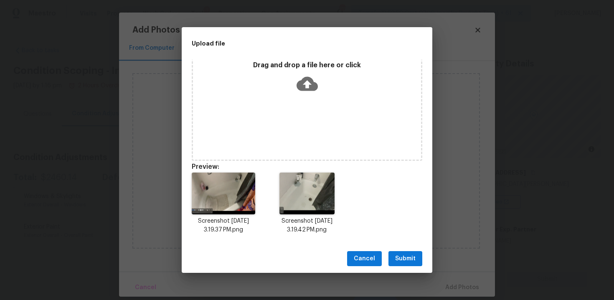
click at [398, 263] on span "Submit" at bounding box center [405, 259] width 20 height 10
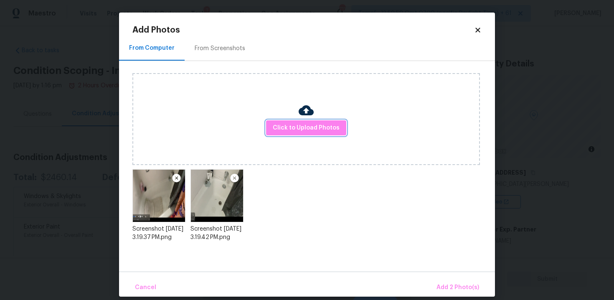
scroll to position [0, 0]
click at [450, 296] on button "Add 2 Photo(s)" at bounding box center [457, 288] width 49 height 18
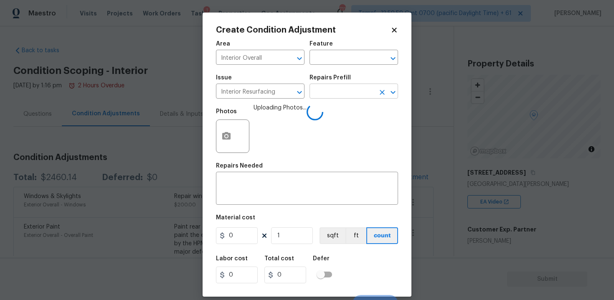
click at [332, 95] on input "text" at bounding box center [342, 92] width 65 height 13
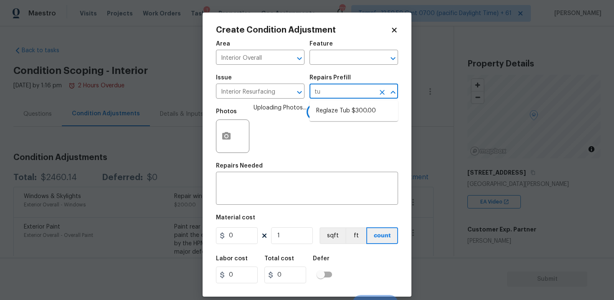
type input "tub"
click at [343, 114] on li "Reglaze Tub $300.00" at bounding box center [354, 111] width 89 height 14
type textarea "Prep, mask, clean and reglaze the tub (white) both on the in and outer sides. H…"
type input "300"
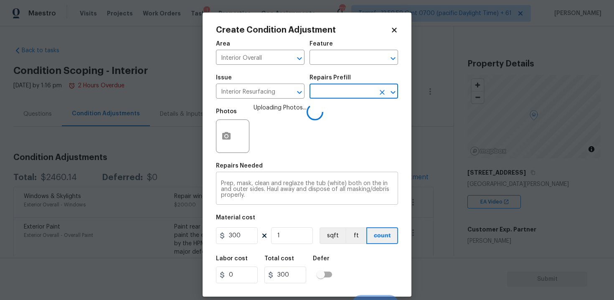
scroll to position [12, 0]
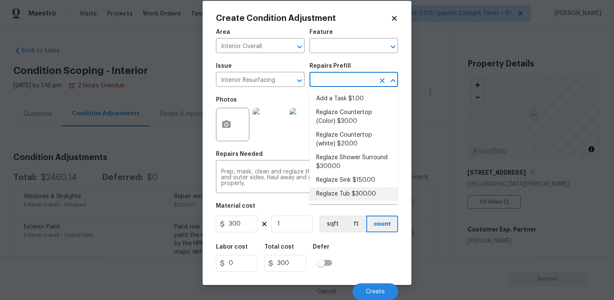
click at [341, 247] on div "Labor cost 0 Total cost 300 Defer" at bounding box center [307, 258] width 182 height 38
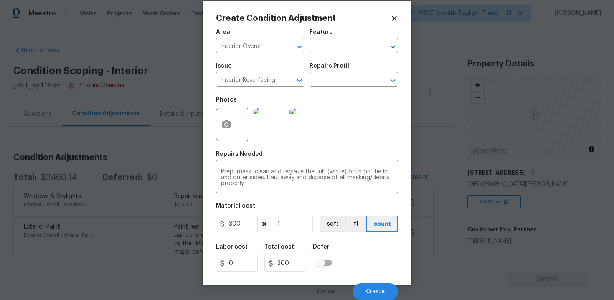
click at [365, 280] on div "Cancel Create" at bounding box center [307, 288] width 182 height 23
click at [365, 285] on button "Create" at bounding box center [376, 291] width 46 height 17
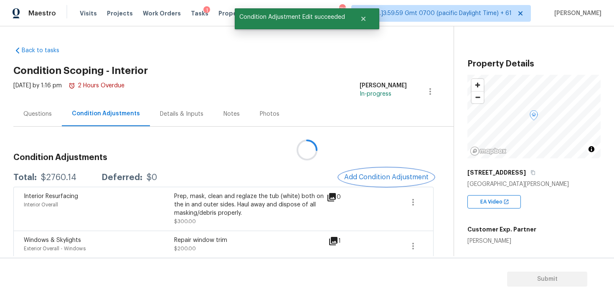
scroll to position [0, 0]
click at [372, 173] on span "Add Condition Adjustment" at bounding box center [386, 177] width 84 height 8
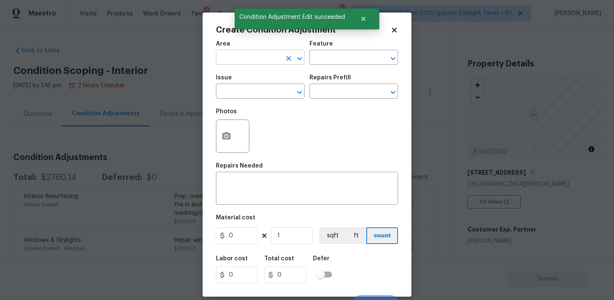
click at [237, 62] on input "text" at bounding box center [248, 58] width 65 height 13
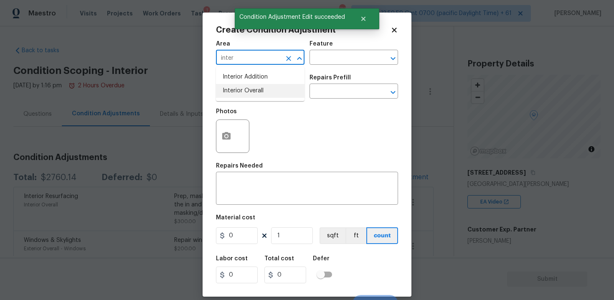
click at [241, 93] on li "Interior Overall" at bounding box center [260, 91] width 89 height 14
type input "Interior Overall"
click at [241, 93] on input "text" at bounding box center [248, 92] width 65 height 13
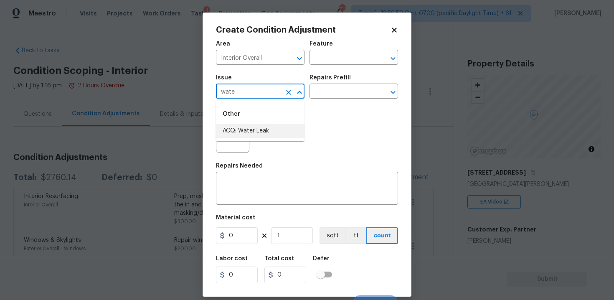
click at [245, 130] on li "ACQ: Water Leak" at bounding box center [260, 131] width 89 height 14
type input "ACQ: Water Leak"
click at [230, 130] on button "button" at bounding box center [226, 136] width 20 height 33
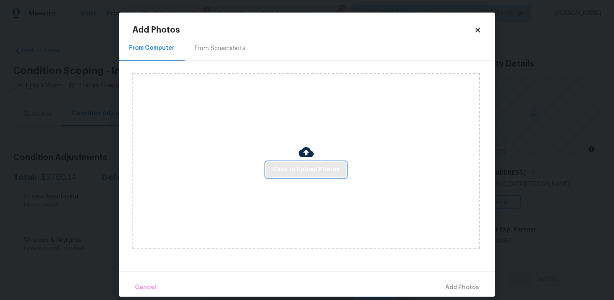
click at [302, 173] on span "Click to Upload Photos" at bounding box center [306, 170] width 67 height 10
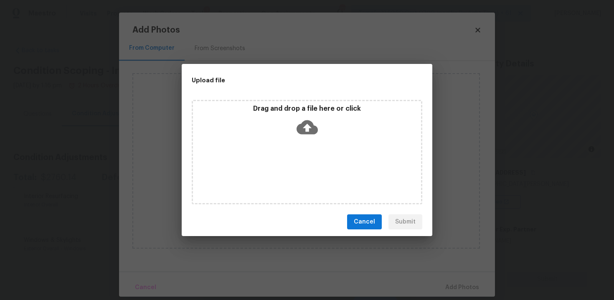
click at [307, 132] on icon at bounding box center [307, 127] width 21 height 14
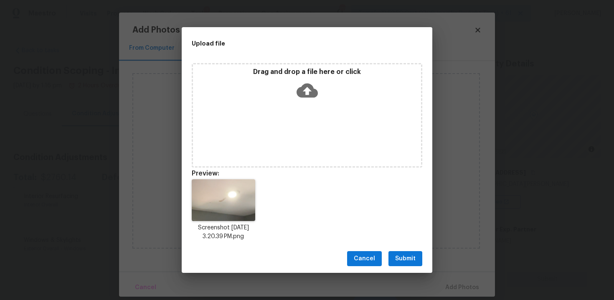
click at [415, 259] on span "Submit" at bounding box center [405, 259] width 20 height 10
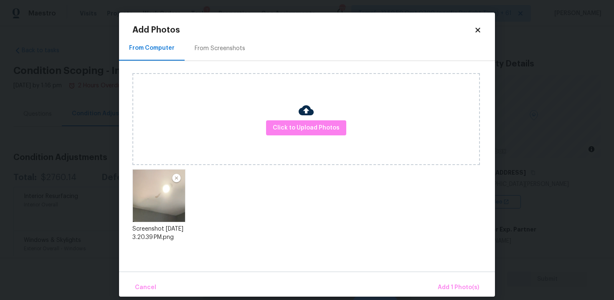
click at [448, 277] on div "Cancel Add 1 Photo(s)" at bounding box center [307, 284] width 376 height 25
click at [449, 281] on button "Add 1 Photo(s)" at bounding box center [459, 288] width 48 height 18
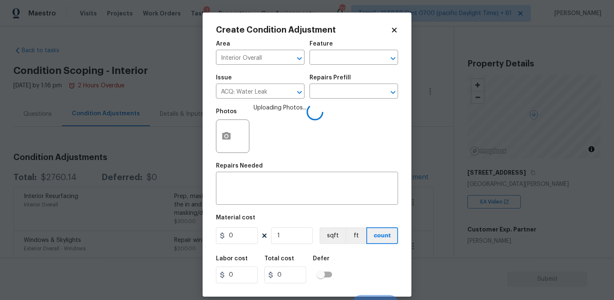
click at [332, 101] on div "Issue ACQ: Water Leak ​ Repairs Prefill ​" at bounding box center [307, 87] width 182 height 34
click at [332, 93] on input "text" at bounding box center [342, 92] width 65 height 13
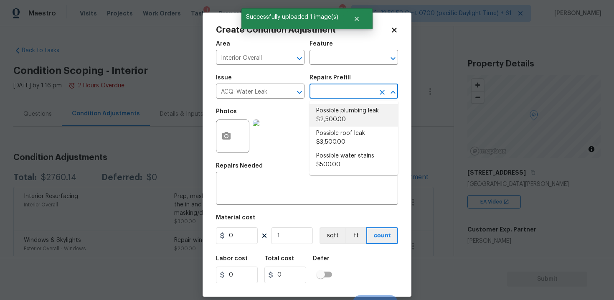
click at [328, 114] on li "Possible plumbing leak $2,500.00" at bounding box center [354, 115] width 89 height 23
type input "Acquisition"
type textarea "Acquisition Scope: Possible plumbing leak"
type input "2500"
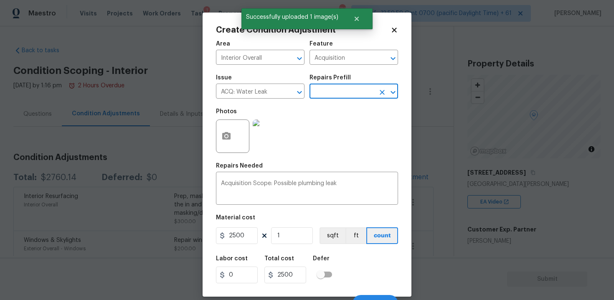
scroll to position [12, 0]
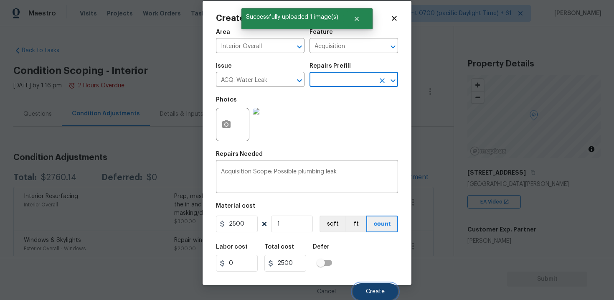
click at [375, 287] on button "Create" at bounding box center [376, 291] width 46 height 17
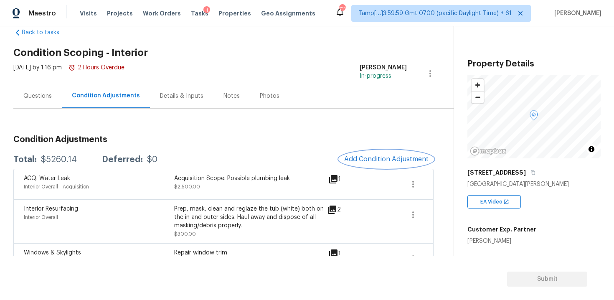
scroll to position [18, 0]
click at [41, 103] on div "Questions" at bounding box center [37, 95] width 48 height 25
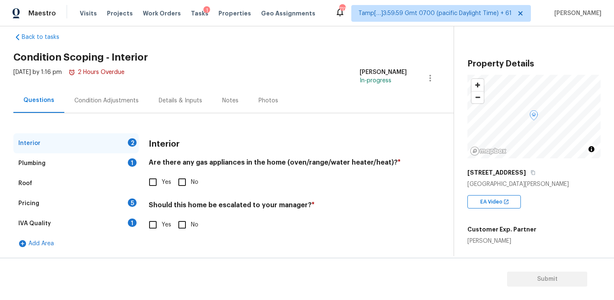
click at [103, 209] on div "Pricing 5" at bounding box center [75, 203] width 125 height 20
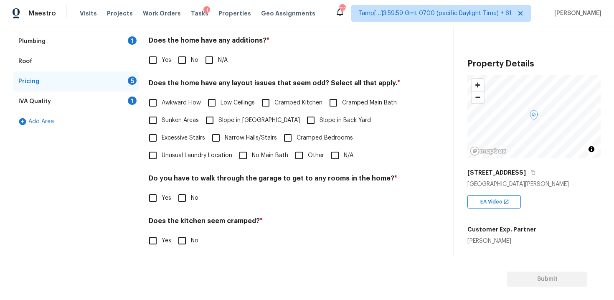
scroll to position [184, 0]
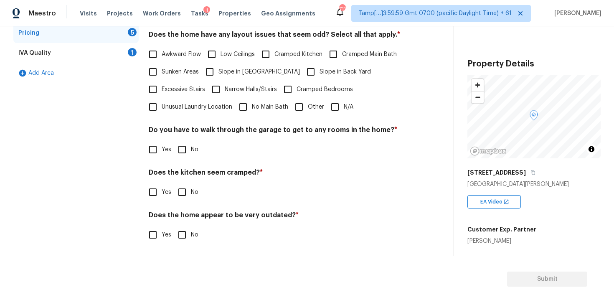
click at [300, 108] on input "Other" at bounding box center [299, 107] width 18 height 18
checkbox input "true"
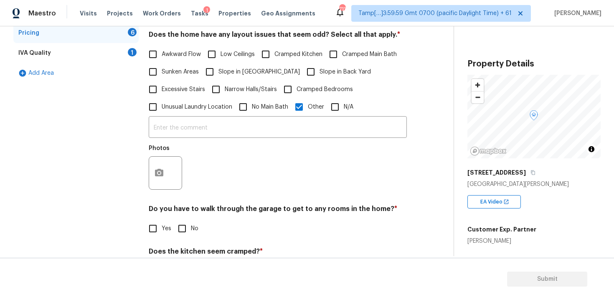
click at [340, 106] on input "N/A" at bounding box center [335, 107] width 18 height 18
checkbox input "true"
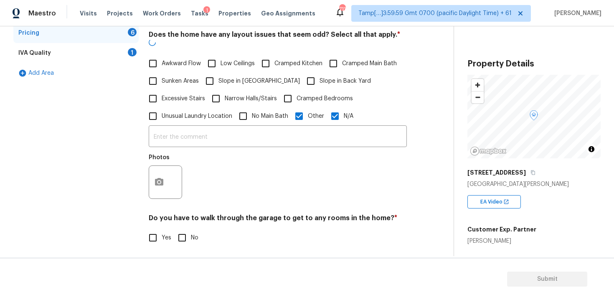
click at [298, 109] on input "Other" at bounding box center [299, 116] width 18 height 18
checkbox input "false"
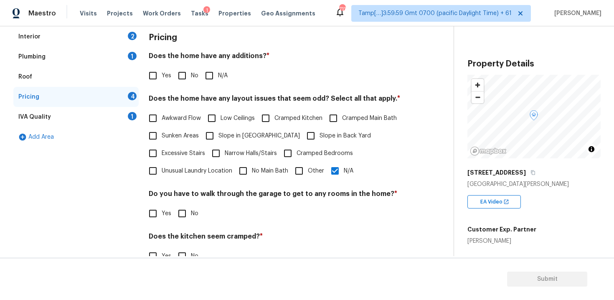
scroll to position [95, 0]
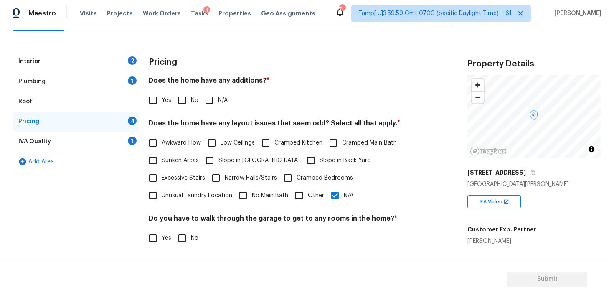
click at [146, 107] on input "Yes" at bounding box center [153, 101] width 18 height 18
checkbox input "true"
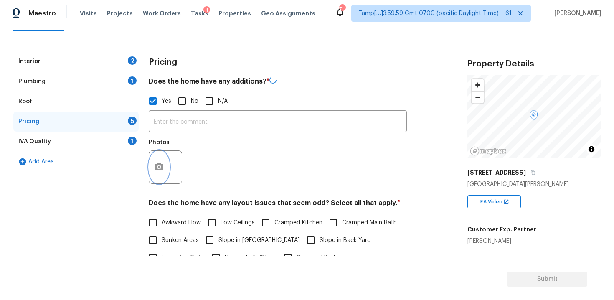
click at [158, 160] on button "button" at bounding box center [159, 167] width 20 height 33
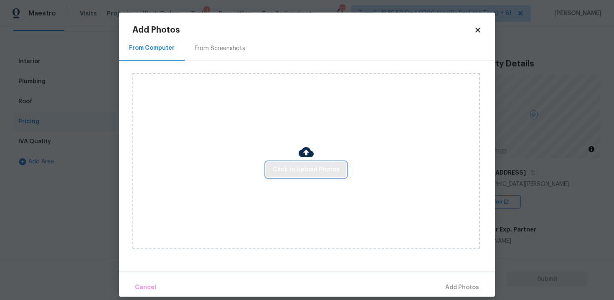
click at [294, 168] on span "Click to Upload Photos" at bounding box center [306, 170] width 67 height 10
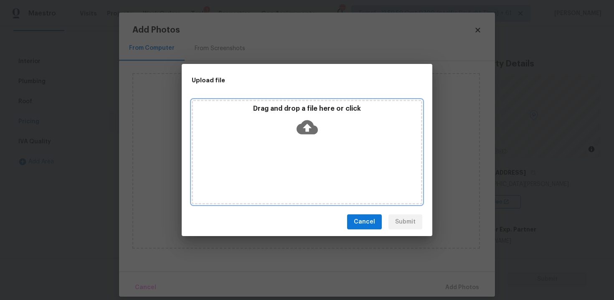
click at [313, 121] on icon at bounding box center [307, 127] width 21 height 21
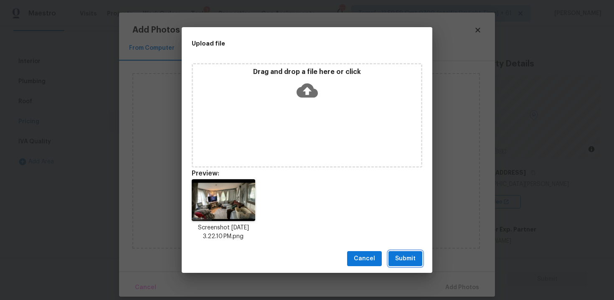
click at [414, 252] on button "Submit" at bounding box center [406, 258] width 34 height 15
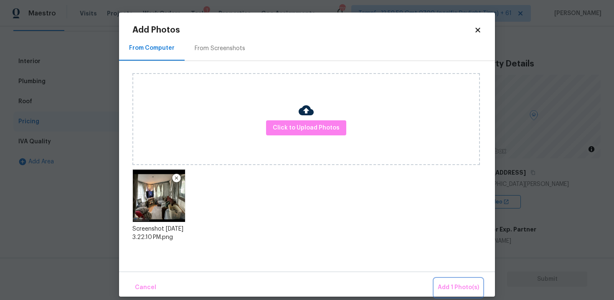
click at [456, 280] on button "Add 1 Photo(s)" at bounding box center [459, 288] width 48 height 18
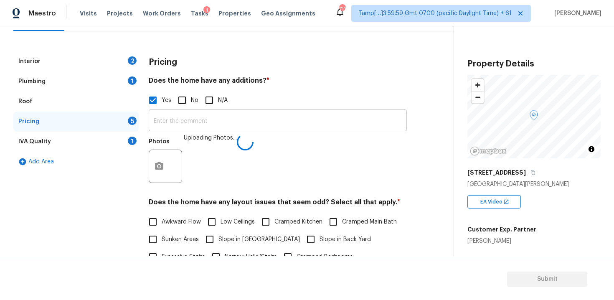
click at [274, 112] on input "text" at bounding box center [278, 122] width 258 height 20
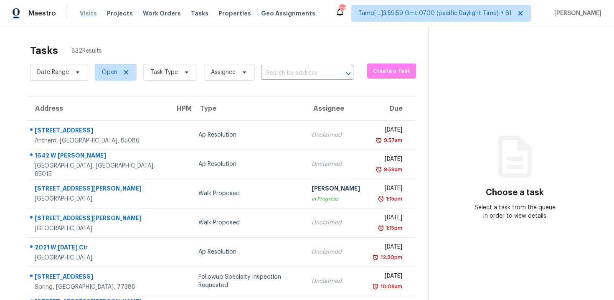
click at [86, 17] on span "Visits" at bounding box center [88, 13] width 17 height 8
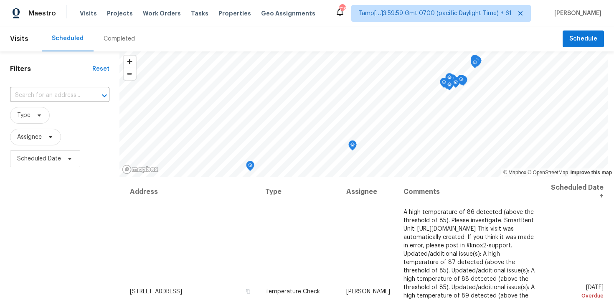
click at [121, 41] on div "Completed" at bounding box center [119, 39] width 31 height 8
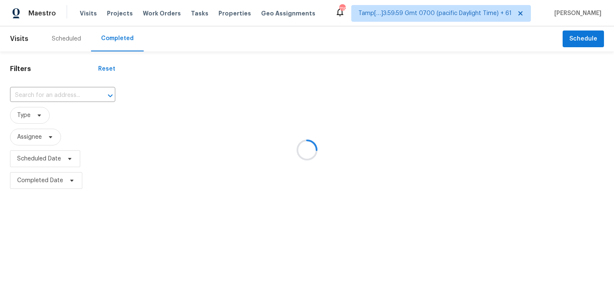
click at [69, 89] on div at bounding box center [307, 150] width 614 height 300
click at [83, 91] on div at bounding box center [307, 150] width 614 height 300
click at [70, 94] on div at bounding box center [307, 150] width 614 height 300
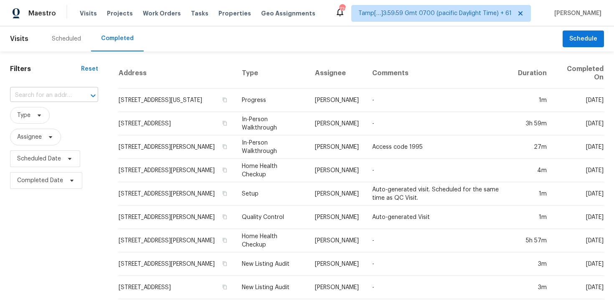
click at [77, 89] on div "​" at bounding box center [54, 95] width 88 height 13
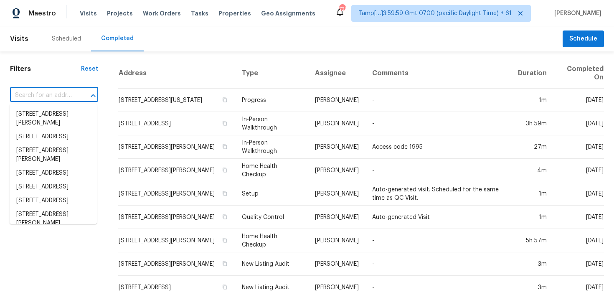
paste input "[STREET_ADDRESS][PERSON_NAME]"
type input "[STREET_ADDRESS][PERSON_NAME]"
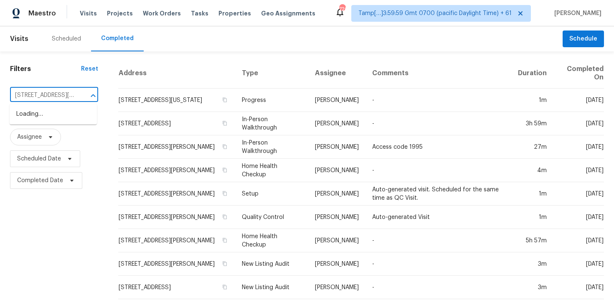
scroll to position [0, 46]
click at [77, 112] on li "906 Algonquin Ave, St. Paul, MN 55119" at bounding box center [53, 118] width 87 height 23
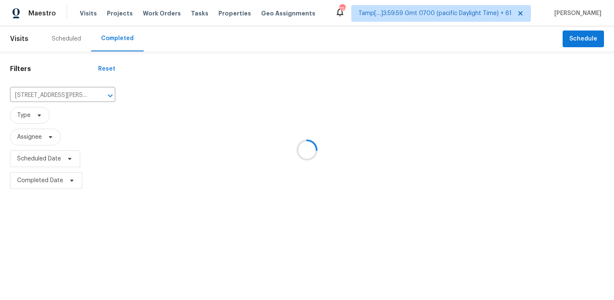
click at [169, 95] on div at bounding box center [307, 150] width 614 height 300
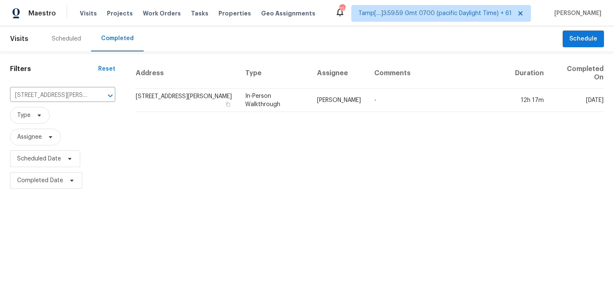
click at [169, 95] on td "906 Algonquin Ave, St. Paul, MN 55119" at bounding box center [186, 100] width 103 height 23
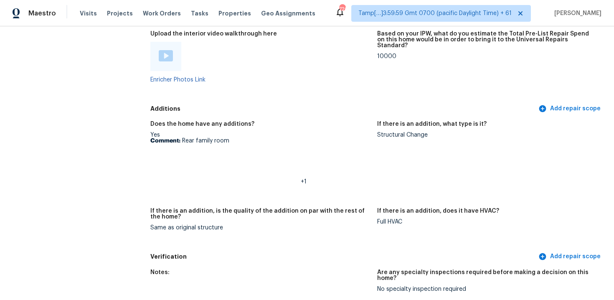
scroll to position [1655, 0]
click at [163, 52] on img at bounding box center [166, 56] width 14 height 11
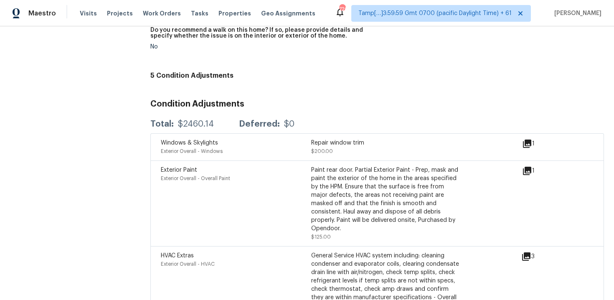
scroll to position [1973, 0]
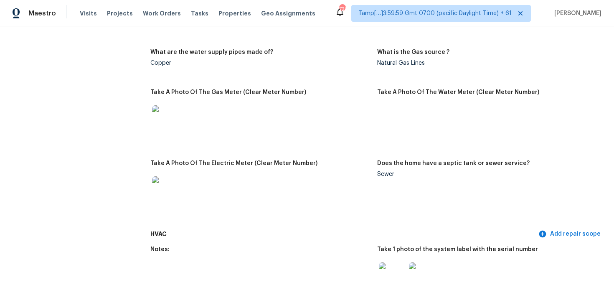
scroll to position [769, 0]
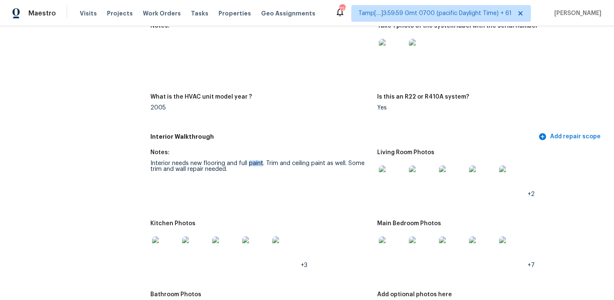
click at [319, 122] on figure "What is the HVAC unit model year ? 2005" at bounding box center [263, 109] width 227 height 30
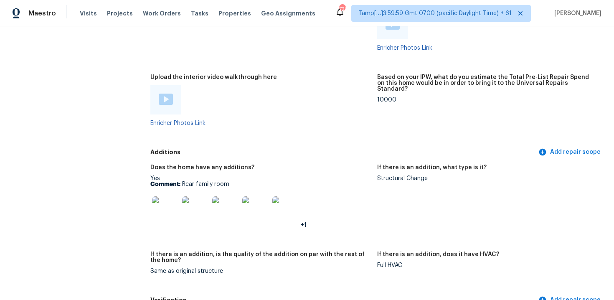
scroll to position [1610, 0]
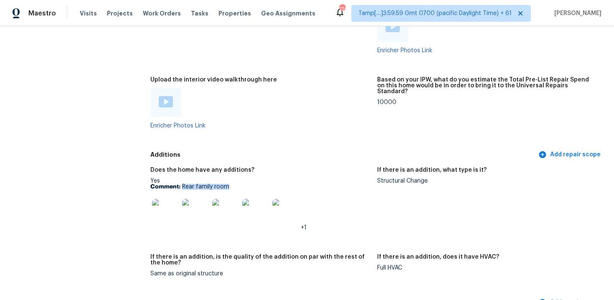
drag, startPoint x: 182, startPoint y: 186, endPoint x: 237, endPoint y: 185, distance: 54.3
click at [237, 186] on p "Comment: Rear family room" at bounding box center [260, 187] width 220 height 6
copy p "Rear family room"
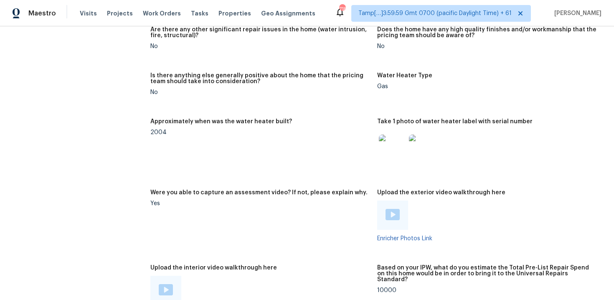
scroll to position [1422, 0]
click at [233, 198] on div "Were you able to capture an assessment video? If not, please explain why." at bounding box center [260, 194] width 220 height 11
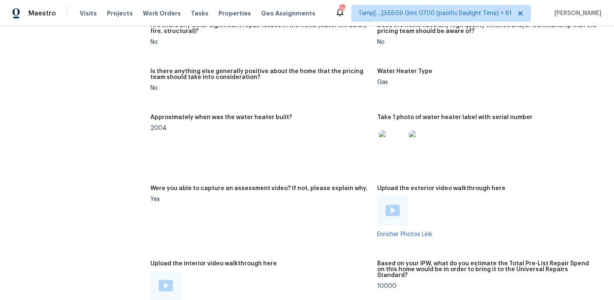
scroll to position [1426, 0]
click at [260, 120] on h5 "Approximately when was the water heater built?" at bounding box center [221, 117] width 142 height 6
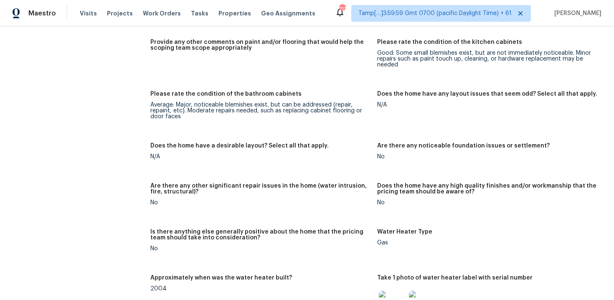
scroll to position [1152, 0]
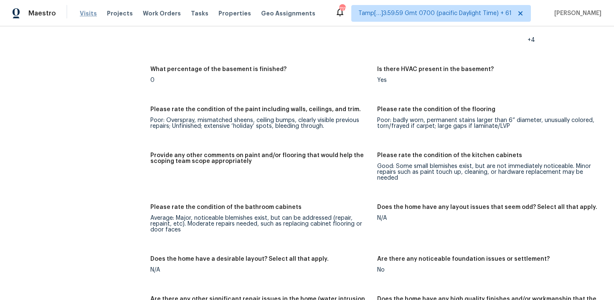
click at [84, 17] on span "Visits" at bounding box center [88, 13] width 17 height 8
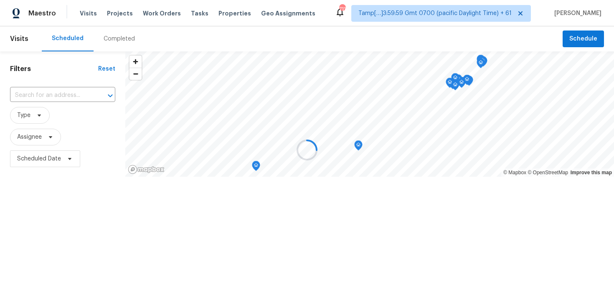
click at [117, 41] on div "Completed" at bounding box center [119, 39] width 31 height 8
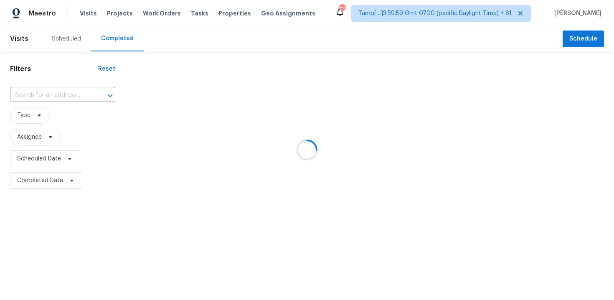
click at [117, 41] on div at bounding box center [307, 150] width 614 height 300
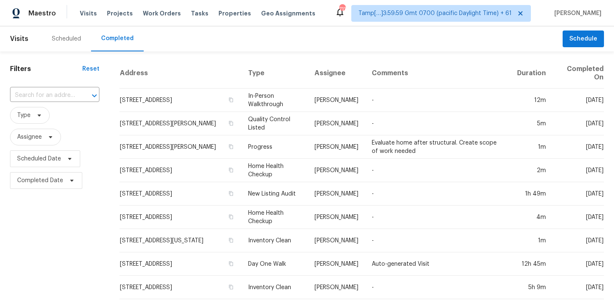
click at [77, 93] on div "​" at bounding box center [54, 95] width 89 height 13
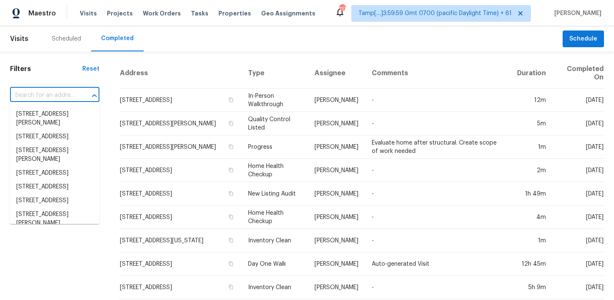
paste input "13158 Valley Peak Dr, Peyton, CO 80831"
type input "13158 Valley Peak Dr, Peyton, CO 80831"
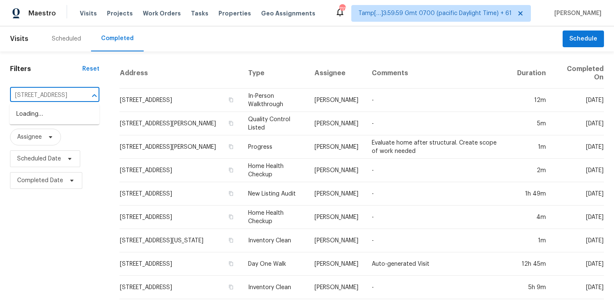
scroll to position [0, 46]
click at [78, 114] on li "13158 Valley Peak Dr, Peyton, CO 80831" at bounding box center [55, 114] width 90 height 14
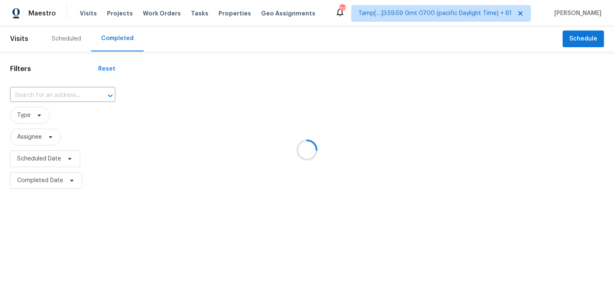
type input "13158 Valley Peak Dr, Peyton, CO 80831"
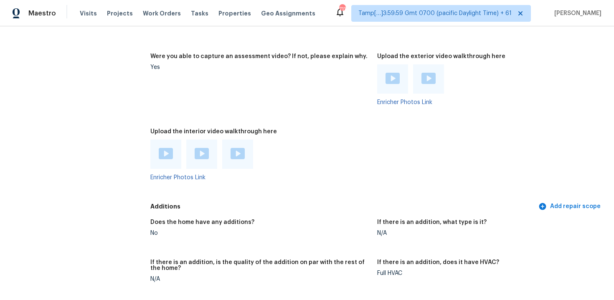
scroll to position [1980, 0]
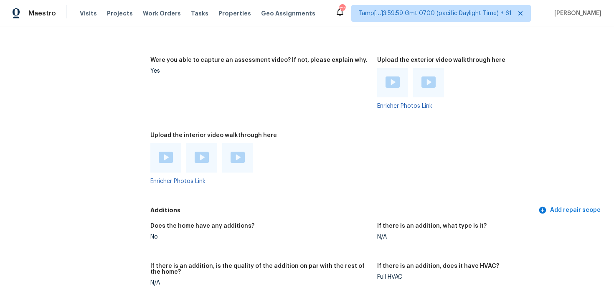
click at [167, 165] on div at bounding box center [165, 157] width 31 height 29
click at [165, 160] on img at bounding box center [166, 157] width 14 height 11
click at [208, 155] on img at bounding box center [202, 157] width 14 height 11
click at [238, 159] on img at bounding box center [238, 157] width 14 height 11
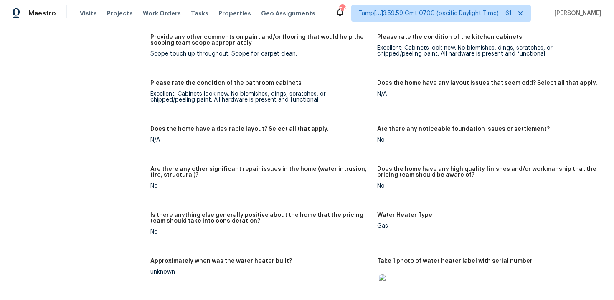
scroll to position [1682, 0]
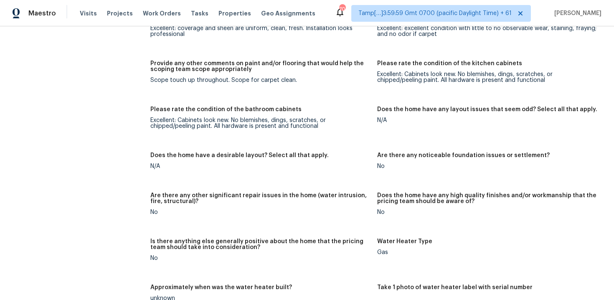
click at [238, 145] on div "Notes: Living Room Photos Kitchen Photos Main Bedroom Photos Bathroom Photos +1…" at bounding box center [377, 76] width 454 height 849
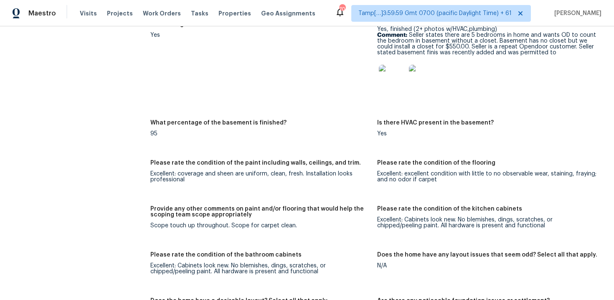
scroll to position [1517, 0]
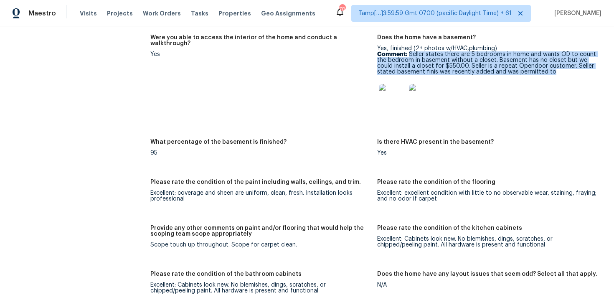
drag, startPoint x: 408, startPoint y: 54, endPoint x: 568, endPoint y: 71, distance: 160.5
click at [568, 72] on p "Comment: Seller states there are 5 bedrooms in home and wants OD to count the b…" at bounding box center [487, 62] width 220 height 23
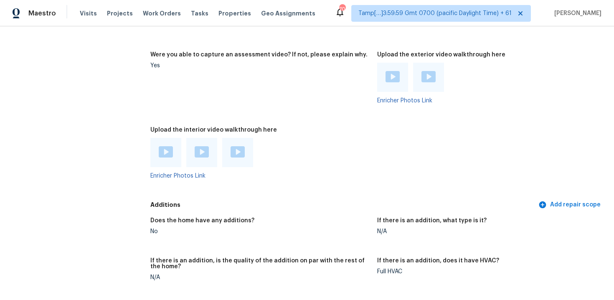
scroll to position [2024, 0]
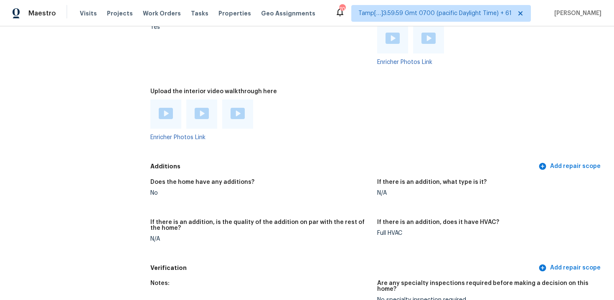
click at [373, 99] on figure "Upload the interior video walkthrough here Enricher Photos Link" at bounding box center [263, 121] width 227 height 65
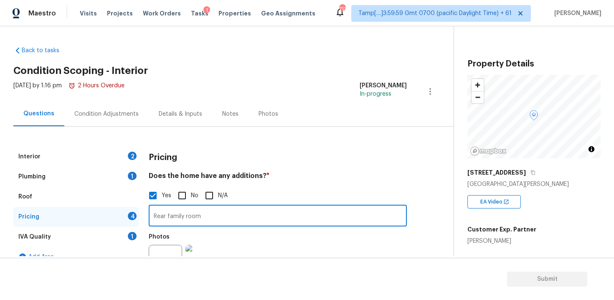
scroll to position [95, 0]
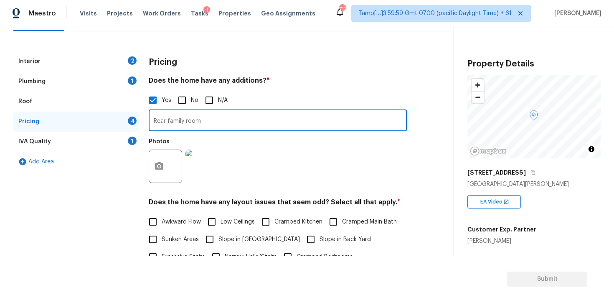
type input "Rear family room"
click at [288, 149] on div "Photos" at bounding box center [278, 161] width 258 height 54
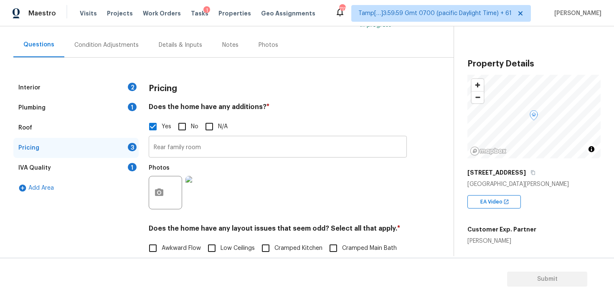
scroll to position [63, 0]
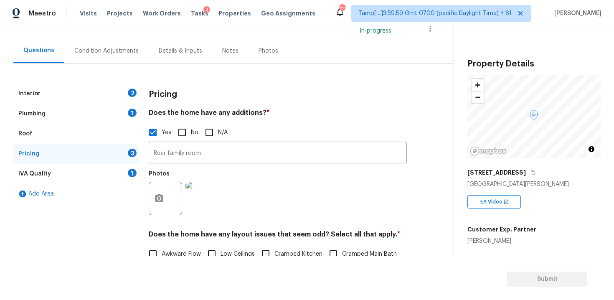
click at [138, 60] on div "Condition Adjustments" at bounding box center [106, 50] width 84 height 25
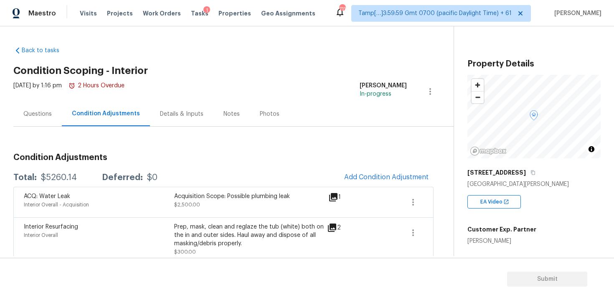
click at [51, 124] on div "Questions" at bounding box center [37, 114] width 48 height 25
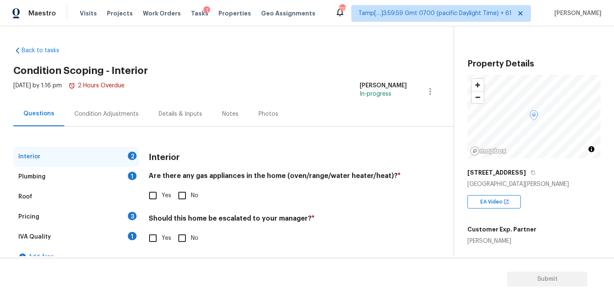
scroll to position [13, 0]
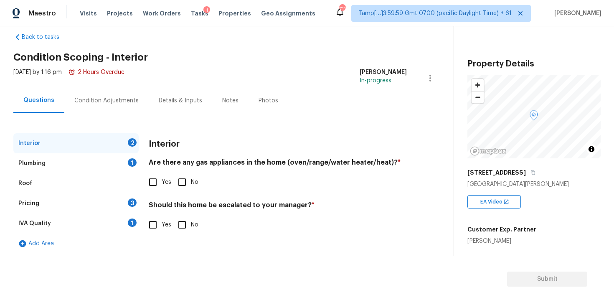
click at [144, 110] on div "Condition Adjustments" at bounding box center [106, 100] width 84 height 25
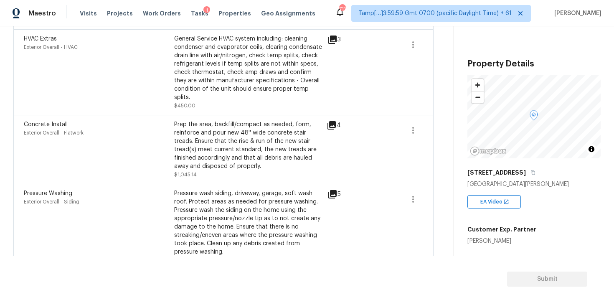
scroll to position [349, 0]
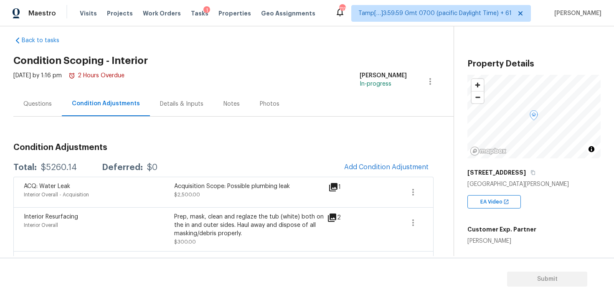
click at [242, 151] on h3 "Condition Adjustments" at bounding box center [223, 147] width 420 height 8
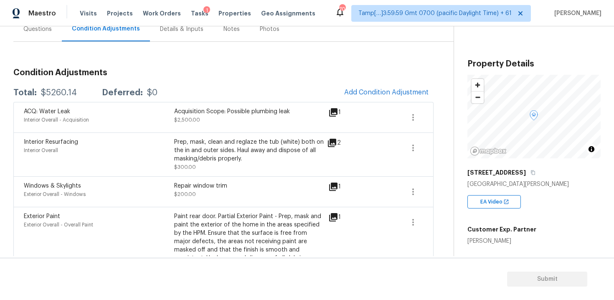
scroll to position [69, 0]
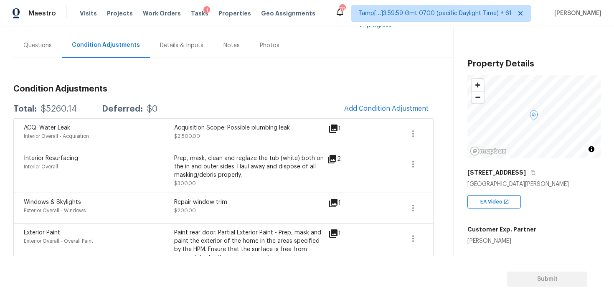
click at [382, 92] on h3 "Condition Adjustments" at bounding box center [223, 89] width 420 height 8
click at [381, 103] on button "Add Condition Adjustment" at bounding box center [386, 109] width 94 height 18
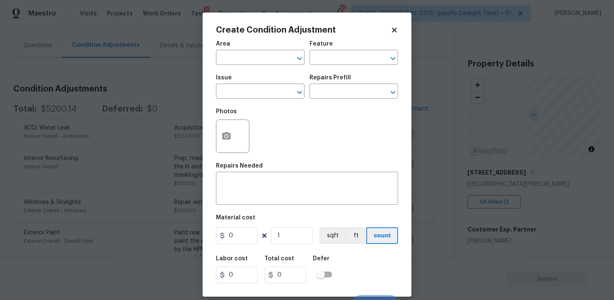
click at [209, 132] on div "Create Condition Adjustment Area ​ Feature ​ Issue ​ Repairs Prefill ​ Photos R…" at bounding box center [307, 155] width 209 height 284
click at [229, 135] on icon "button" at bounding box center [226, 136] width 8 height 8
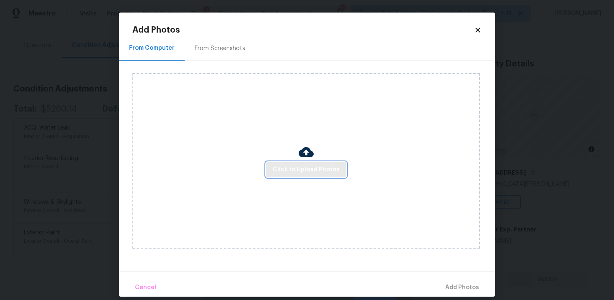
click at [306, 163] on button "Click to Upload Photos" at bounding box center [306, 169] width 80 height 15
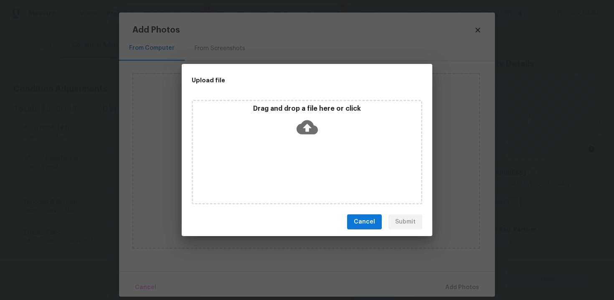
click at [267, 142] on div "Drag and drop a file here or click" at bounding box center [307, 152] width 231 height 104
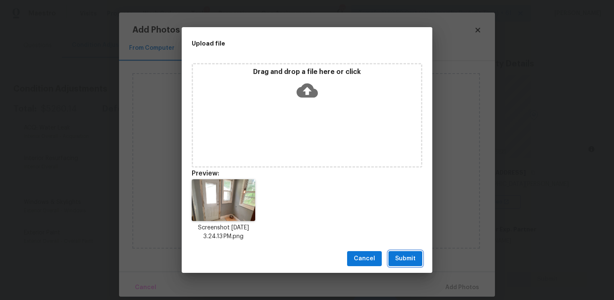
click at [397, 252] on button "Submit" at bounding box center [406, 258] width 34 height 15
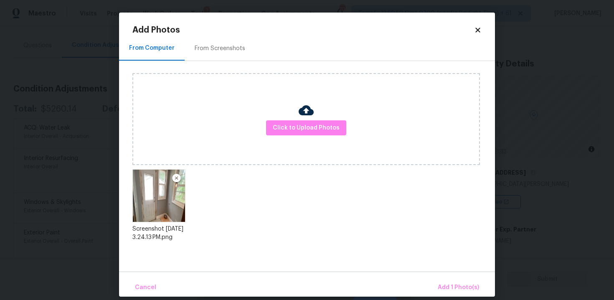
click at [444, 278] on div "Cancel Add 1 Photo(s)" at bounding box center [307, 284] width 376 height 25
click at [340, 138] on div "Click to Upload Photos" at bounding box center [306, 119] width 348 height 92
click at [338, 130] on button "Click to Upload Photos" at bounding box center [306, 127] width 80 height 15
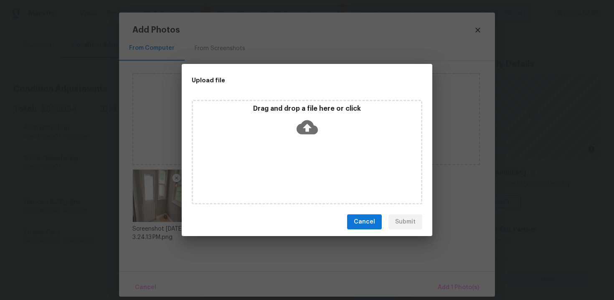
click at [303, 113] on div "Drag and drop a file here or click" at bounding box center [307, 122] width 228 height 36
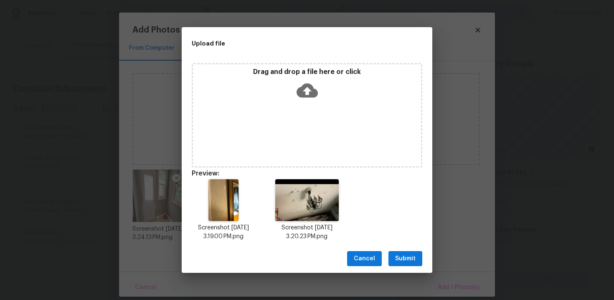
scroll to position [7, 0]
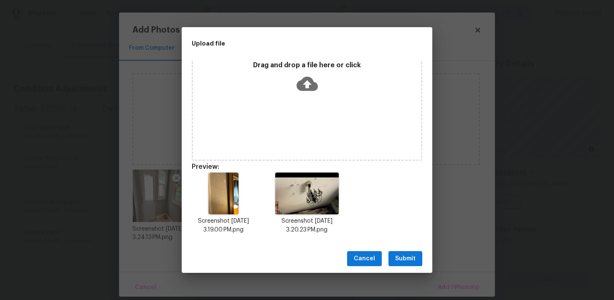
click at [399, 255] on span "Submit" at bounding box center [405, 259] width 20 height 10
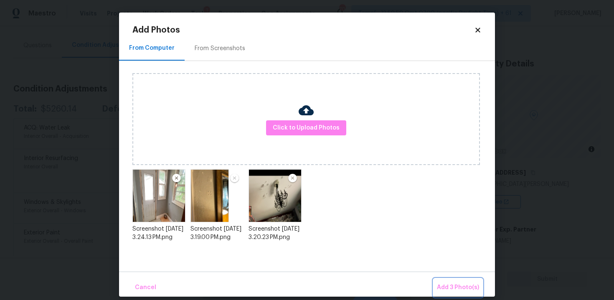
click at [456, 283] on span "Add 3 Photo(s)" at bounding box center [458, 287] width 42 height 10
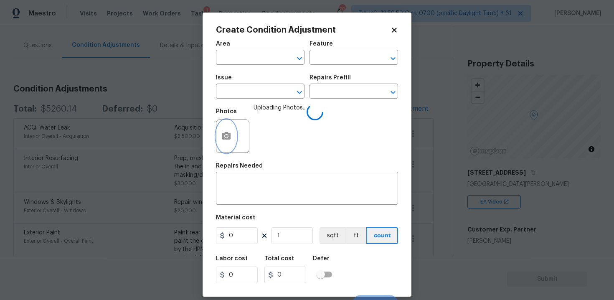
scroll to position [12, 0]
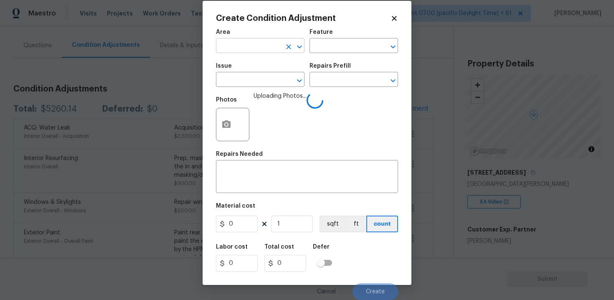
click at [243, 49] on input "text" at bounding box center [248, 46] width 65 height 13
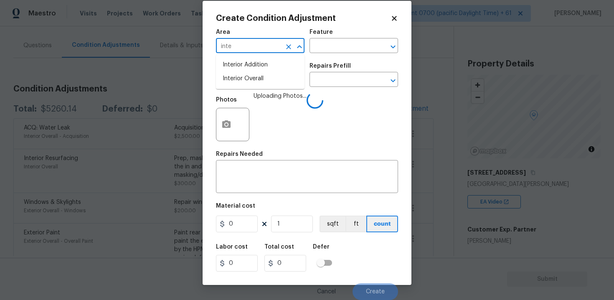
type input "inter"
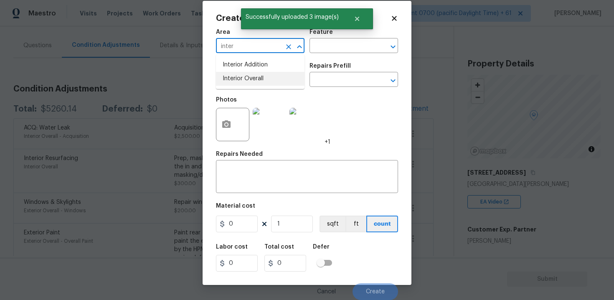
click at [245, 75] on li "Interior Overall" at bounding box center [260, 79] width 89 height 14
type input "Interior Overall"
click at [245, 75] on input "text" at bounding box center [248, 80] width 65 height 13
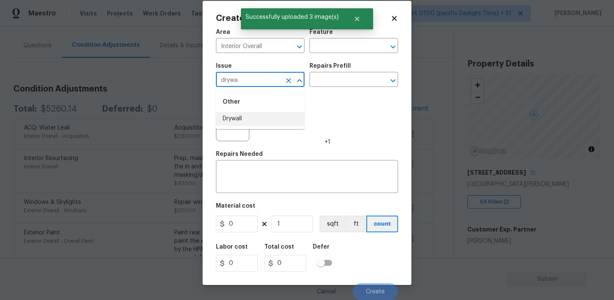
click at [251, 116] on li "Drywall" at bounding box center [260, 119] width 89 height 14
type input "Drywall"
click at [317, 79] on input "text" at bounding box center [342, 80] width 65 height 13
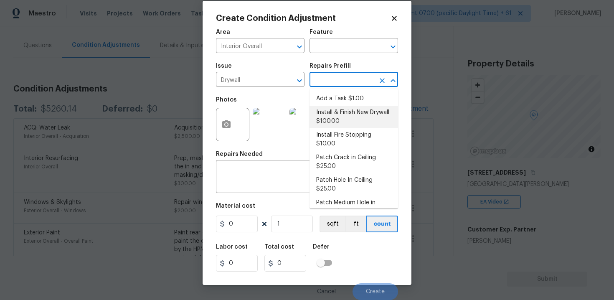
click at [342, 123] on li "Install & Finish New Drywall $100.00" at bounding box center [354, 117] width 89 height 23
type input "Walls and Ceiling"
type textarea "Remove the existing damaged drywall and replace with new. Ensure that the new d…"
type input "100"
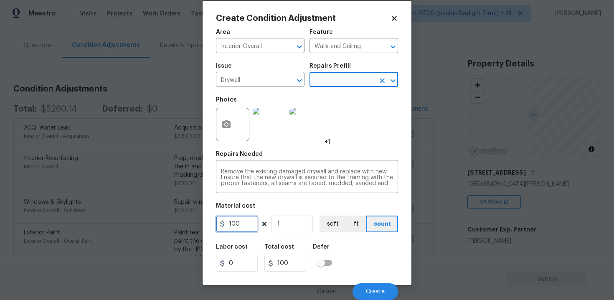
click at [245, 224] on input "100" at bounding box center [237, 224] width 42 height 17
type input "300"
click at [318, 246] on h5 "Defer" at bounding box center [321, 247] width 17 height 6
type input "300"
click at [377, 279] on div "Cancel Create" at bounding box center [307, 288] width 182 height 23
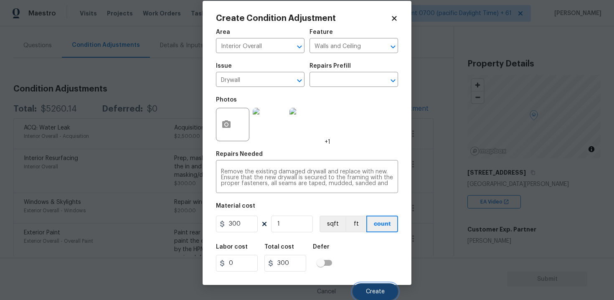
click at [376, 287] on button "Create" at bounding box center [376, 291] width 46 height 17
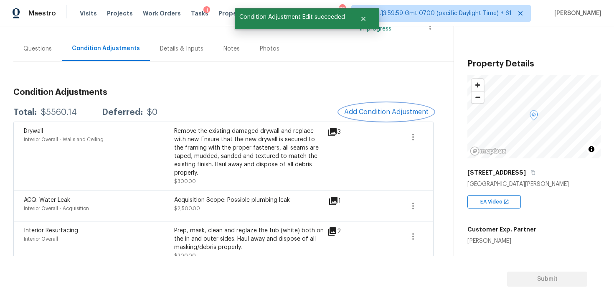
scroll to position [58, 0]
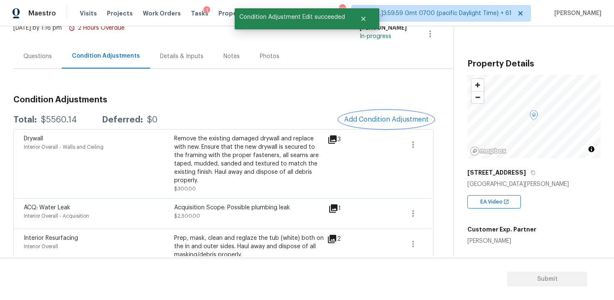
click at [369, 123] on span "Add Condition Adjustment" at bounding box center [386, 120] width 84 height 8
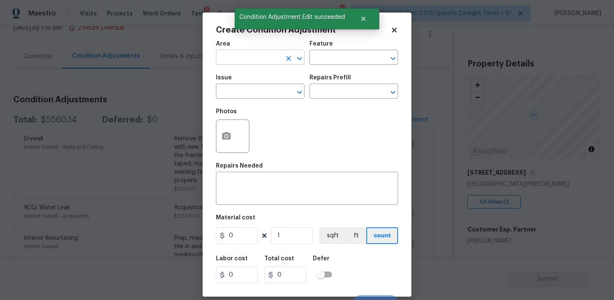
click at [227, 56] on input "text" at bounding box center [248, 58] width 65 height 13
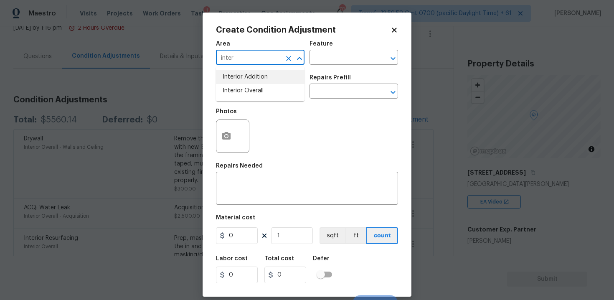
click at [231, 85] on li "Interior Overall" at bounding box center [260, 91] width 89 height 14
type input "Interior Overall"
click at [231, 85] on div "Issue" at bounding box center [260, 80] width 89 height 11
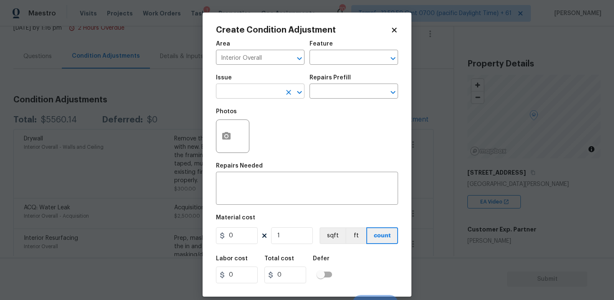
click at [235, 88] on input "text" at bounding box center [248, 92] width 65 height 13
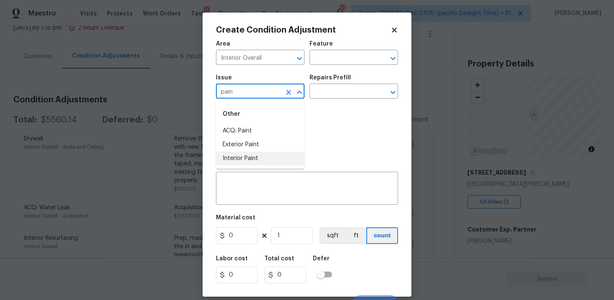
click at [255, 154] on li "Interior Paint" at bounding box center [260, 159] width 89 height 14
type input "Interior Paint"
click at [315, 84] on div "Repairs Prefill" at bounding box center [354, 80] width 89 height 11
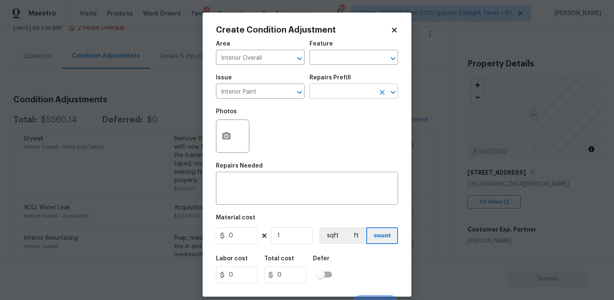
click at [320, 92] on input "text" at bounding box center [342, 92] width 65 height 13
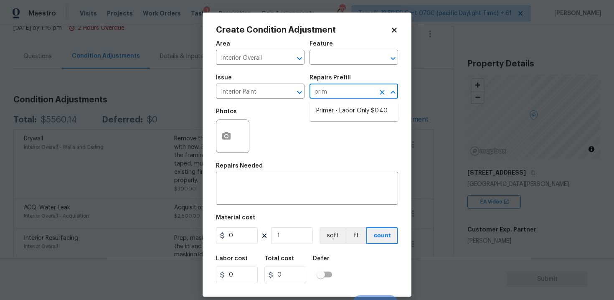
type input "prime"
click at [340, 104] on li "Primer - Labor Only $0.40" at bounding box center [354, 111] width 89 height 14
type input "Overall Paint"
type textarea "Interior primer - PRIMER PROVIDED BY OPENDOOR - All nails, screws, drywall anch…"
type input "0.4"
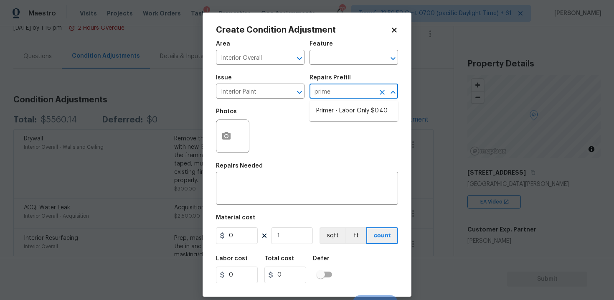
type input "0.4"
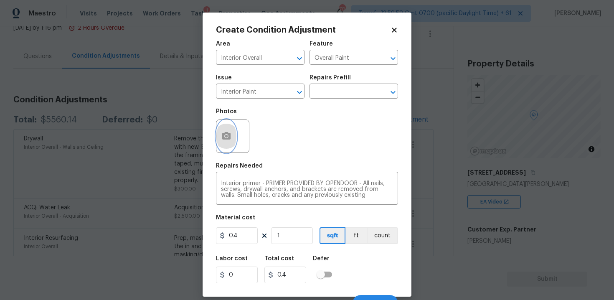
click at [228, 134] on icon "button" at bounding box center [226, 136] width 8 height 8
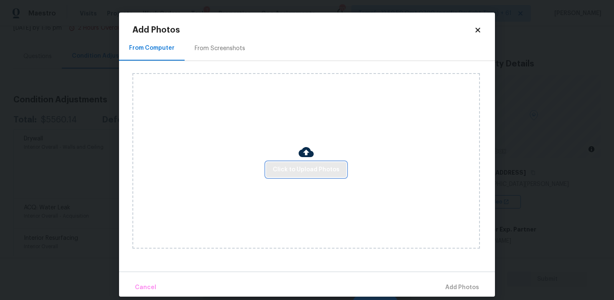
click at [284, 167] on span "Click to Upload Photos" at bounding box center [306, 170] width 67 height 10
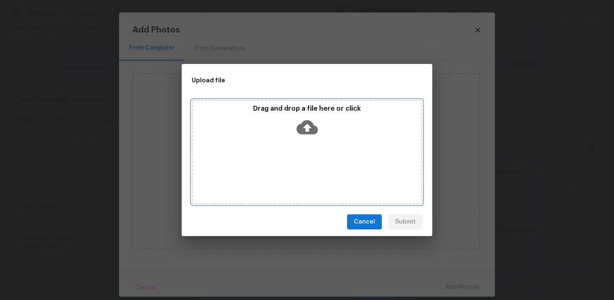
click at [305, 118] on icon at bounding box center [307, 127] width 21 height 21
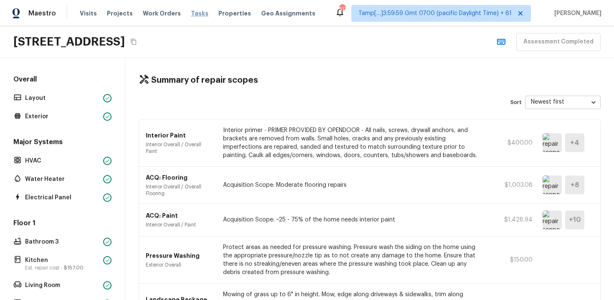
click at [191, 13] on span "Tasks" at bounding box center [200, 13] width 18 height 6
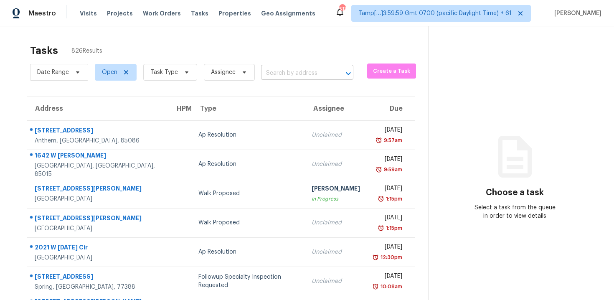
click at [320, 77] on input "text" at bounding box center [295, 73] width 69 height 13
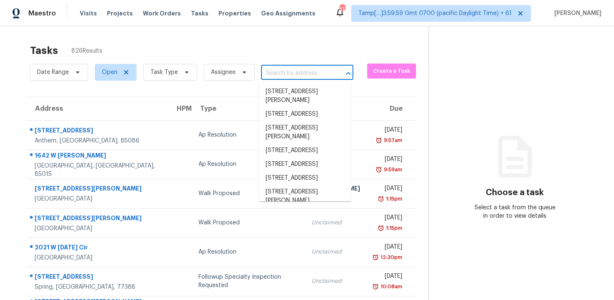
paste input "[STREET_ADDRESS]"
type input "[STREET_ADDRESS]"
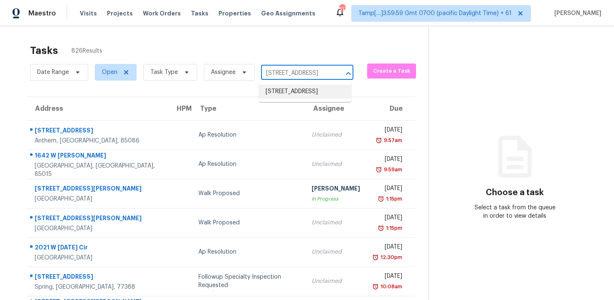
click at [304, 89] on li "[STREET_ADDRESS]" at bounding box center [305, 92] width 92 height 14
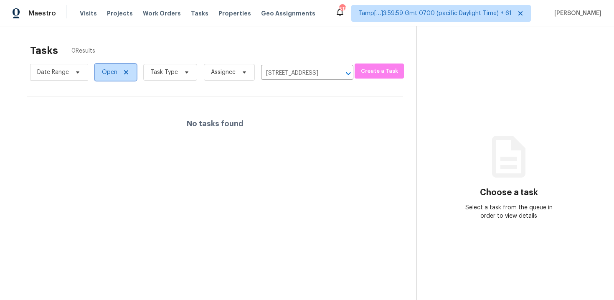
click at [107, 70] on span "Open" at bounding box center [109, 72] width 15 height 8
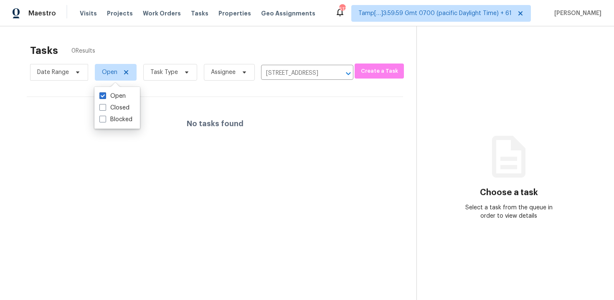
click at [153, 52] on div "Tasks 0 Results" at bounding box center [223, 51] width 387 height 22
